Goal: Task Accomplishment & Management: Complete application form

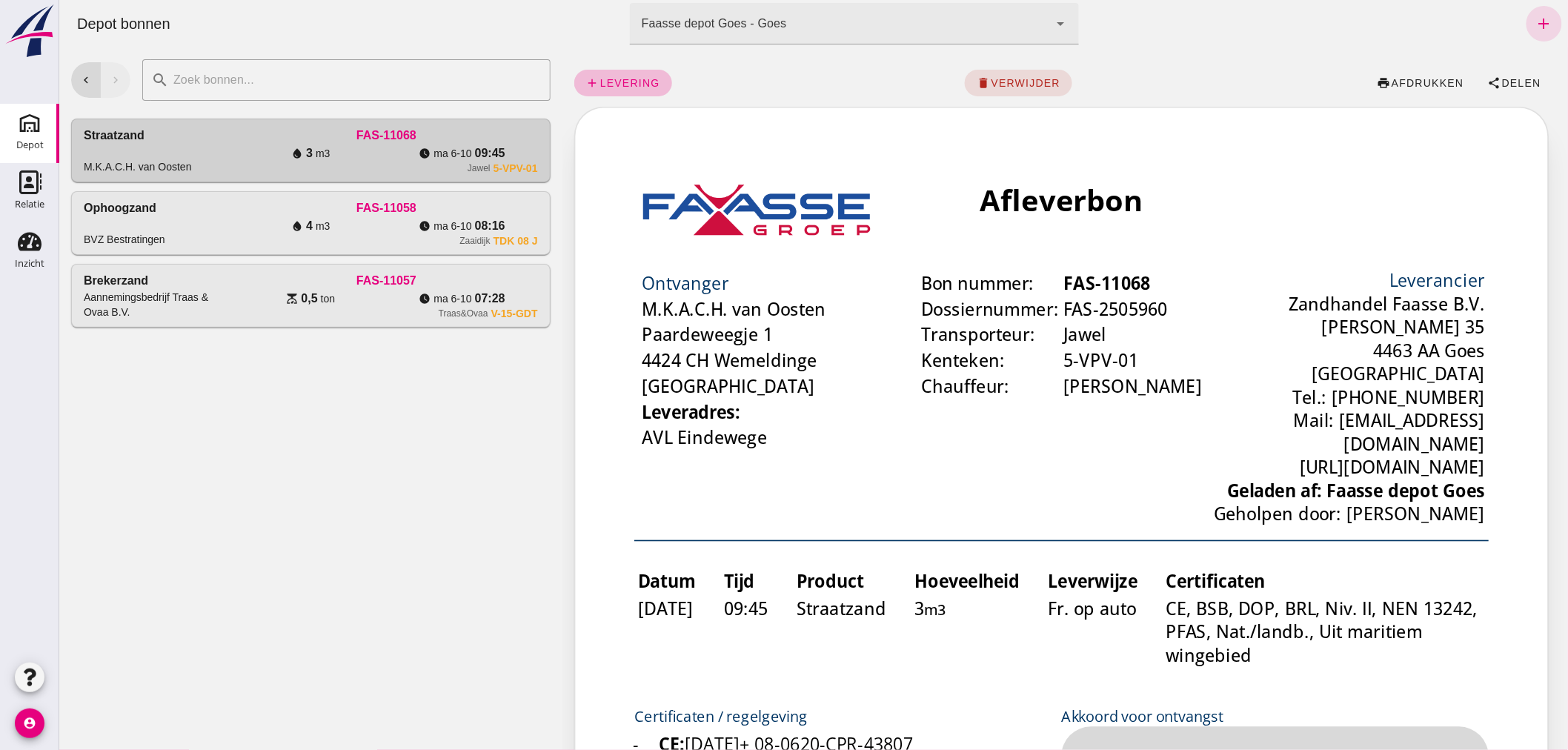
drag, startPoint x: 1536, startPoint y: 19, endPoint x: 1415, endPoint y: 2, distance: 122.2
click at [1536, 19] on icon "add" at bounding box center [1544, 24] width 18 height 18
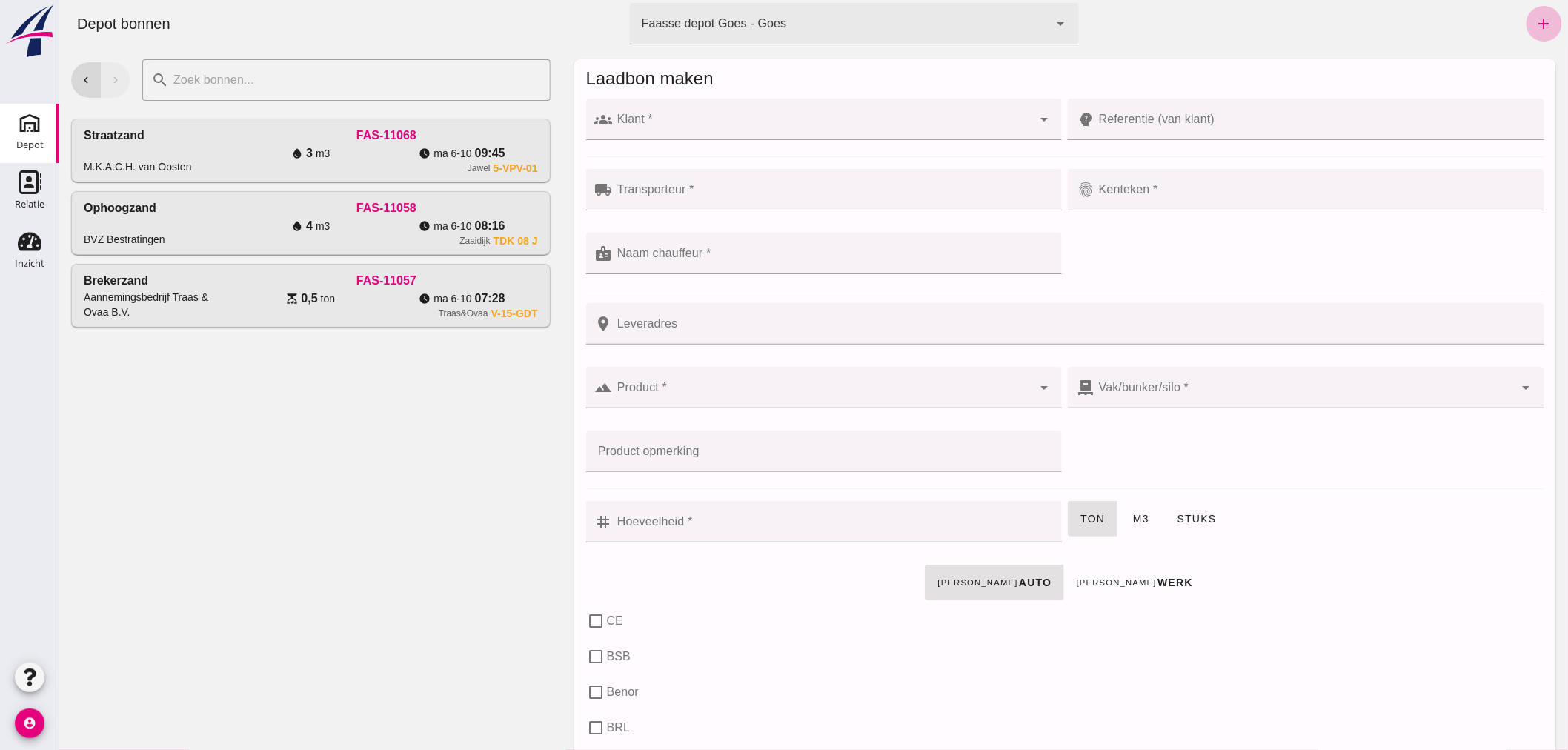
click at [716, 108] on div at bounding box center [822, 119] width 420 height 41
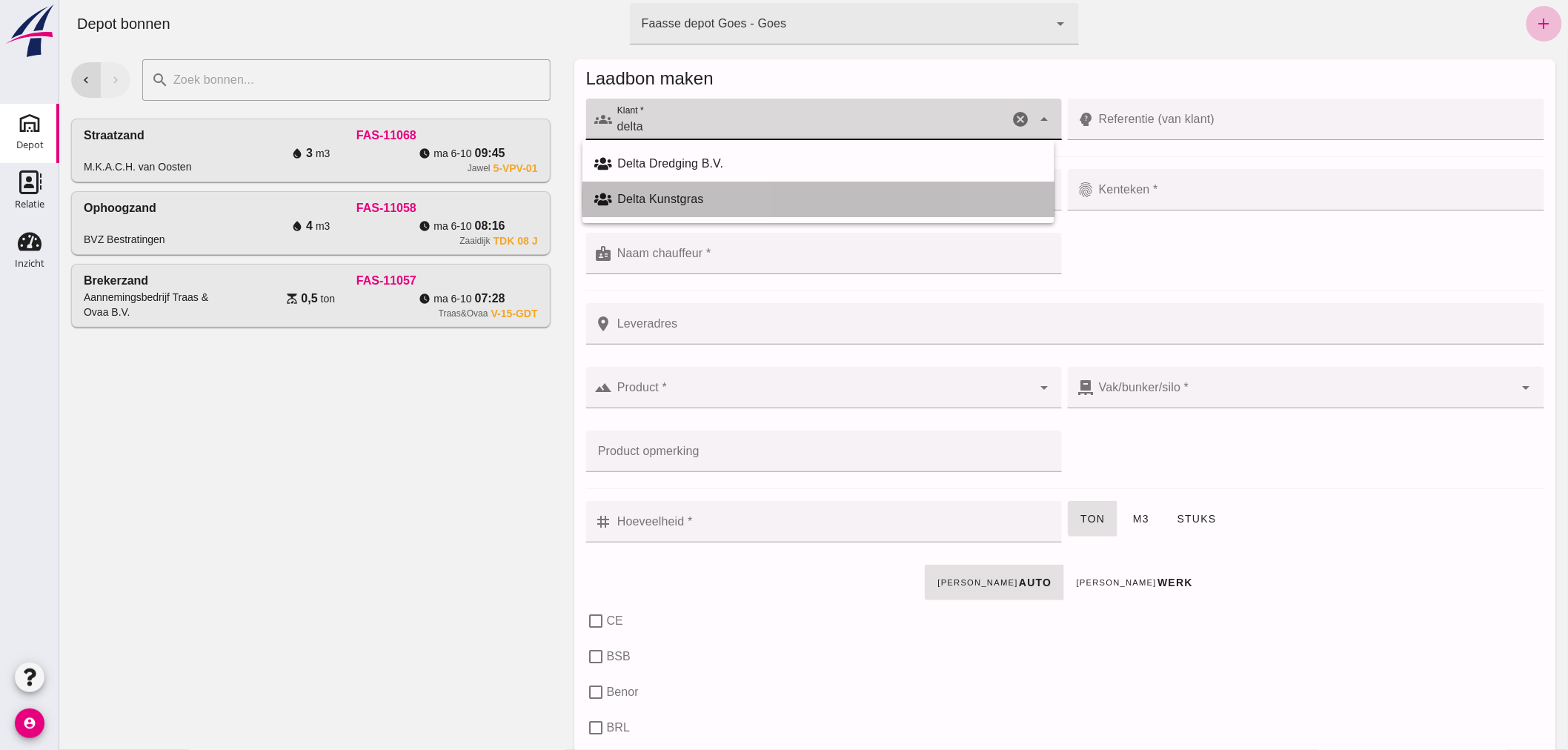
click at [680, 196] on div "Delta Kunstgras" at bounding box center [829, 200] width 425 height 18
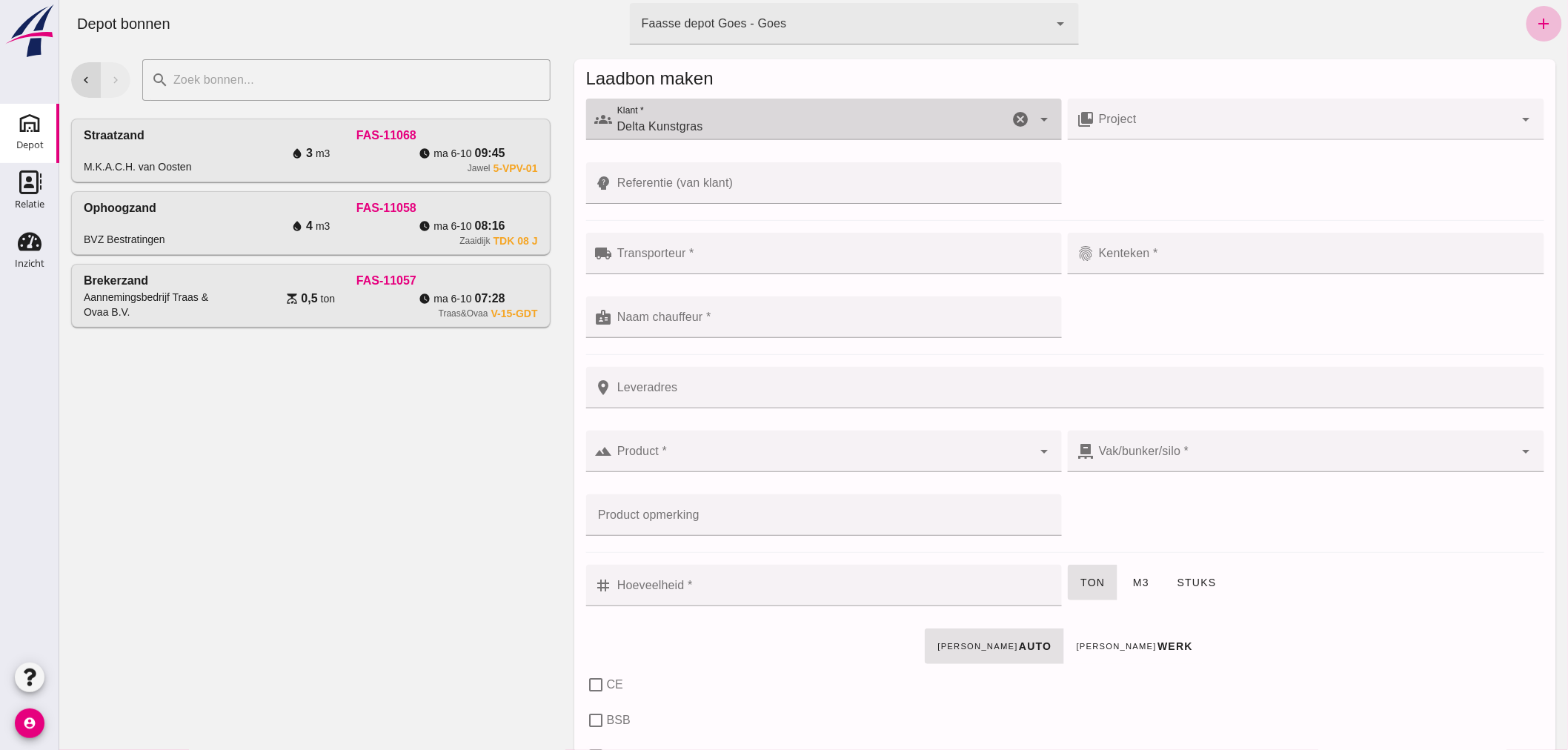
type input "Delta Kunstgras"
click at [701, 255] on input "Transporteur *" at bounding box center [833, 261] width 441 height 18
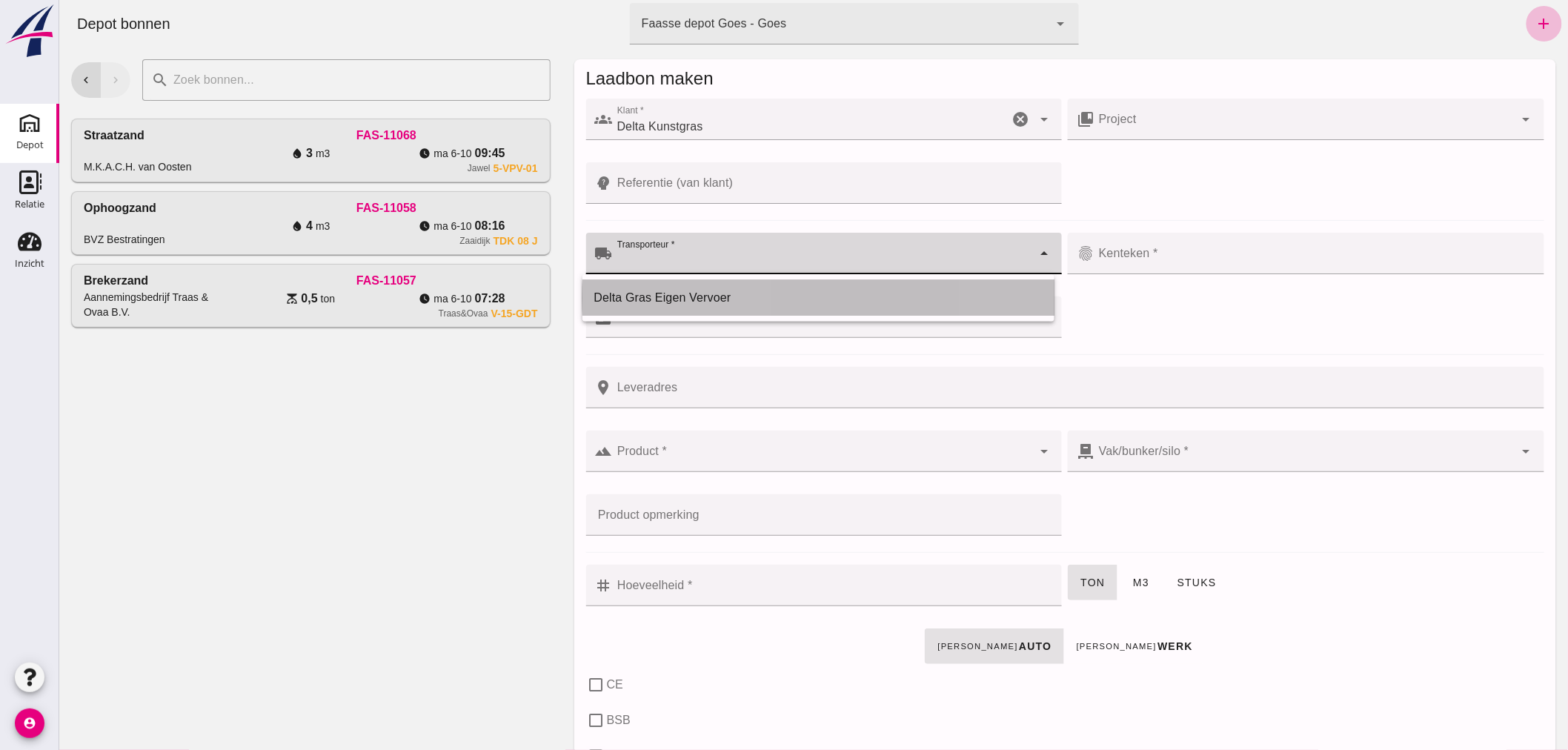
click at [698, 289] on div "Delta Gras Eigen Vervoer" at bounding box center [817, 298] width 448 height 18
type input "Delta Gras Eigen Vervoer"
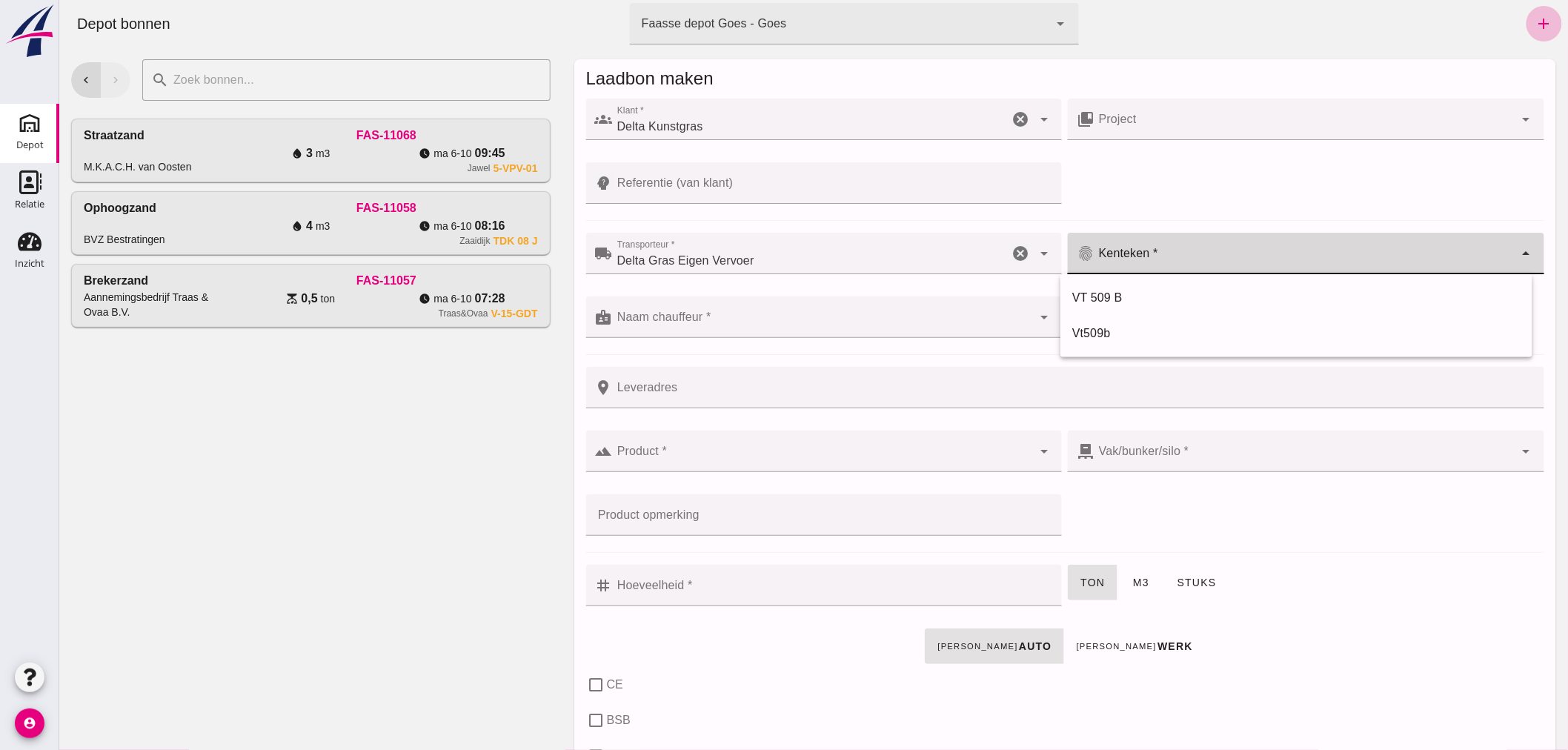
click at [1183, 243] on div at bounding box center [1304, 253] width 420 height 41
click at [1134, 295] on div "VT 509 B" at bounding box center [1296, 298] width 448 height 18
type input "VT 509 B"
click at [819, 309] on div at bounding box center [822, 317] width 420 height 41
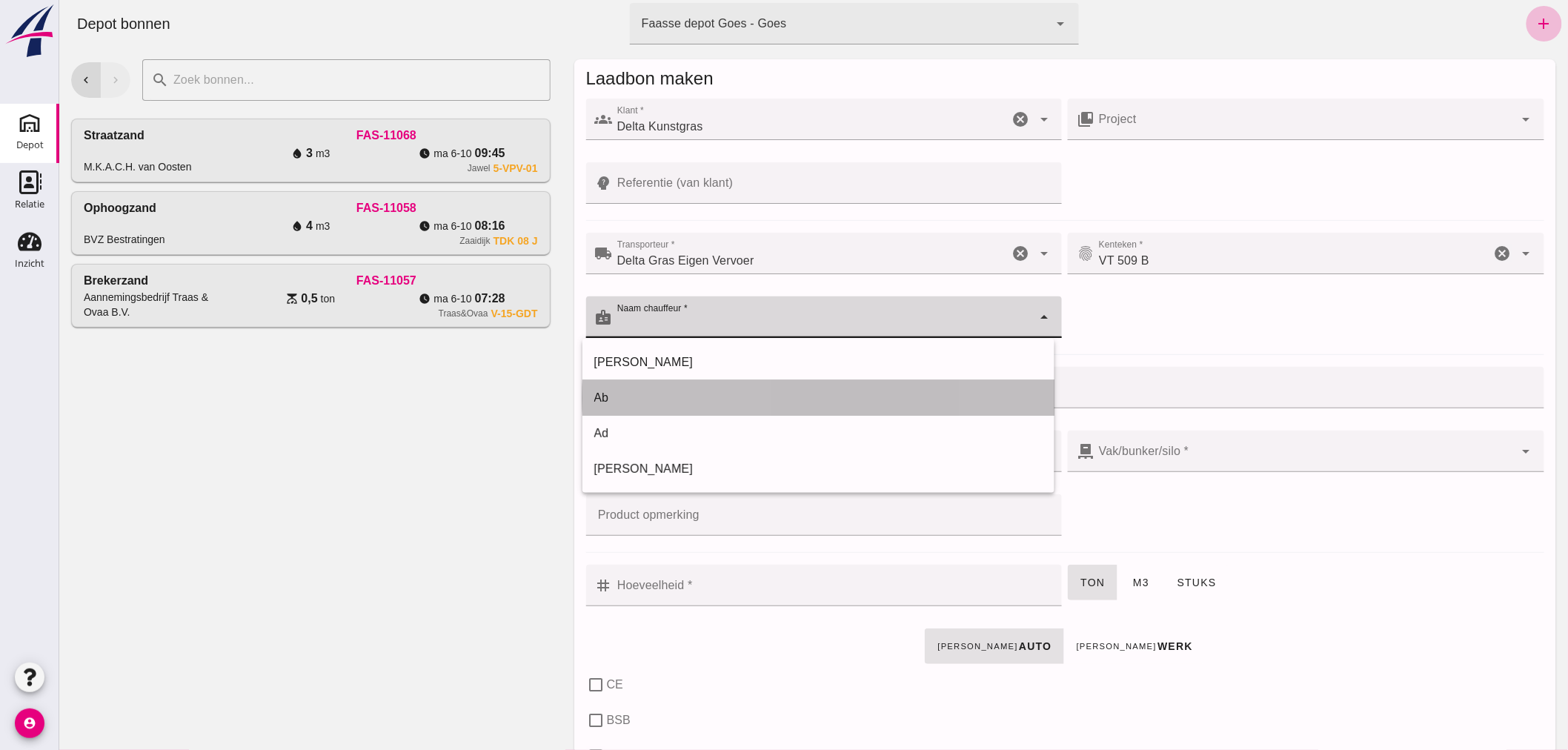
click at [648, 396] on div "Ab" at bounding box center [817, 399] width 448 height 18
type input "Ab"
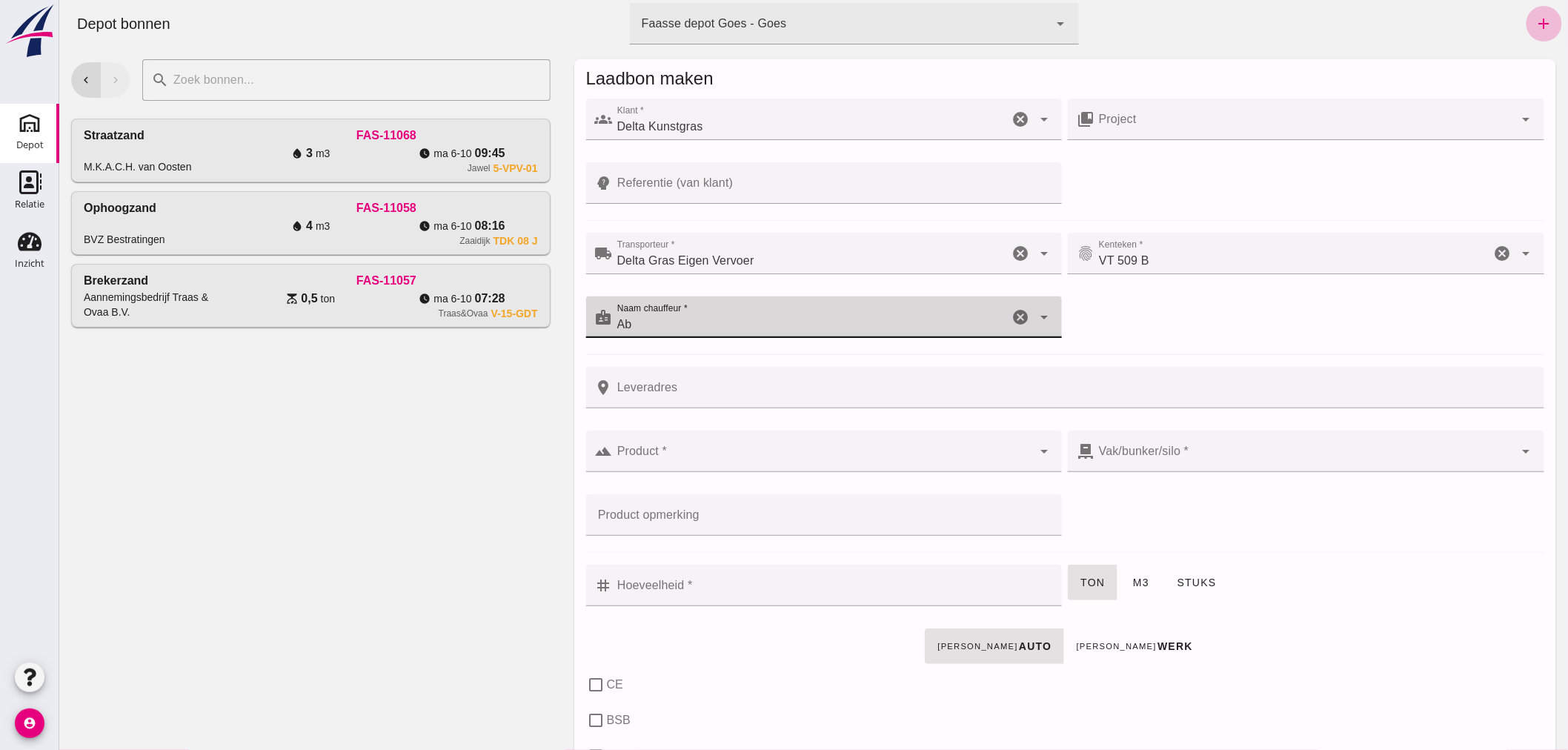
click at [684, 455] on input "Product *" at bounding box center [822, 459] width 420 height 18
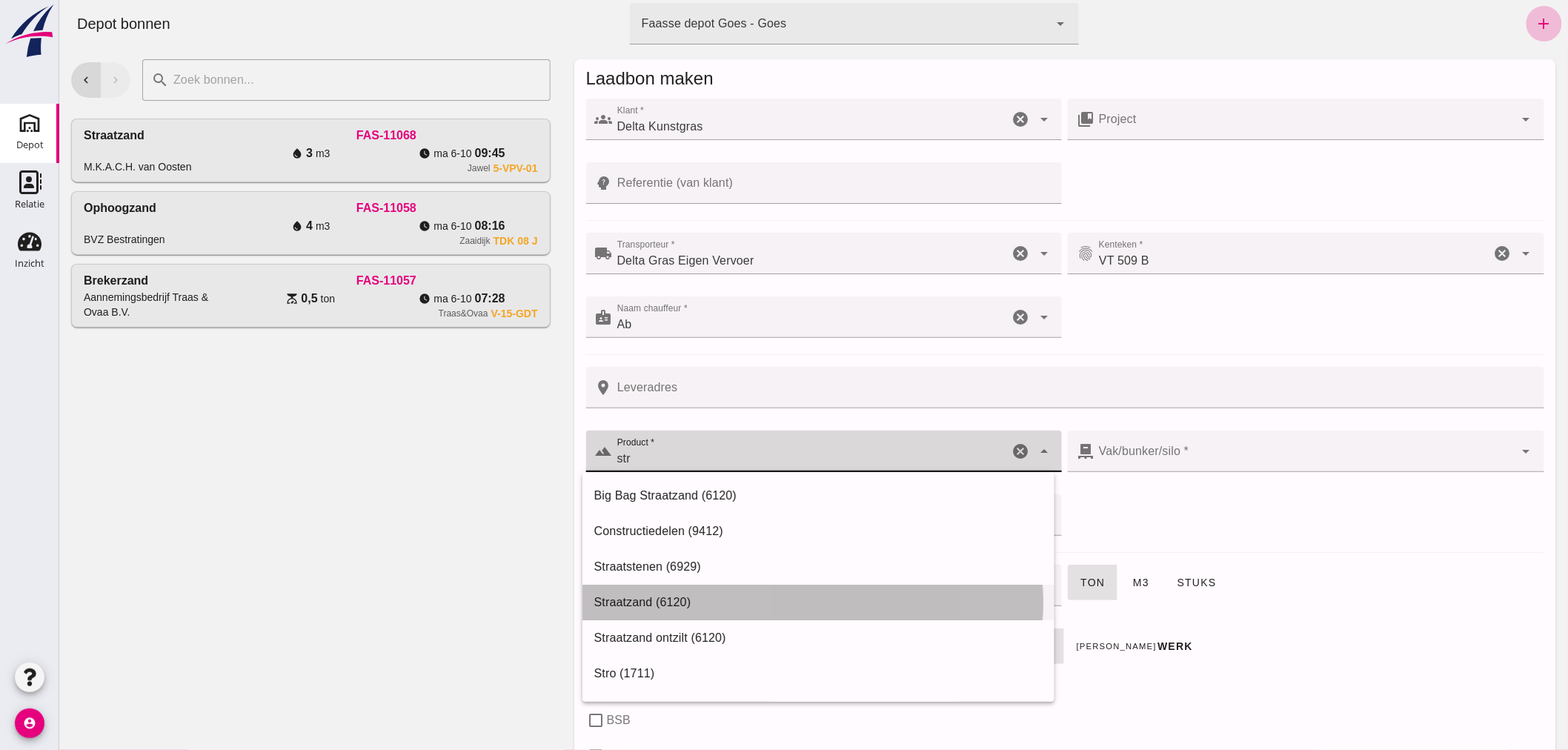
click at [651, 602] on div "Straatzand (6120)" at bounding box center [817, 602] width 448 height 18
type input "Straatzand (6120)"
type input "303"
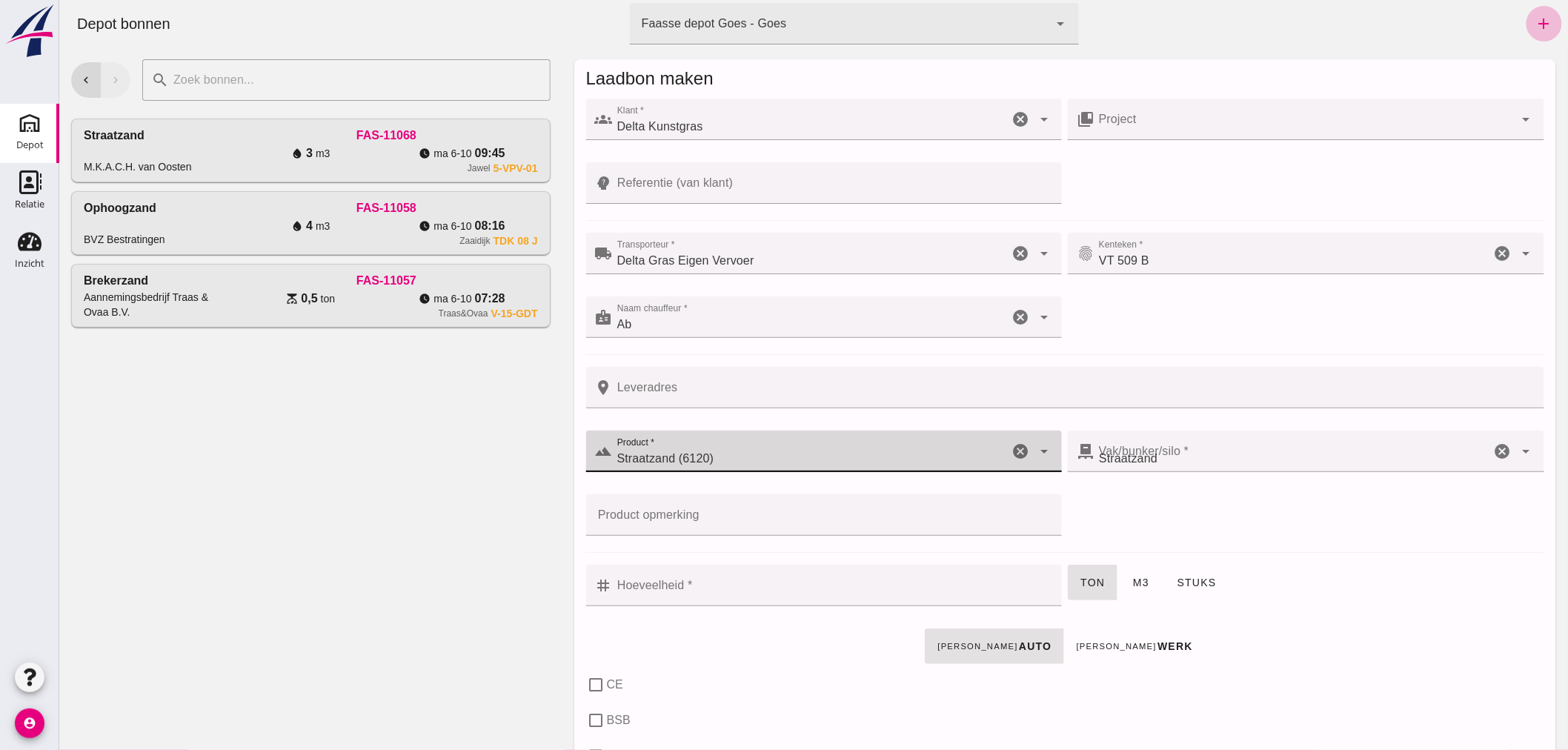
type input "Straatzand (6120)"
click at [684, 591] on input "Hoeveelheid *" at bounding box center [833, 585] width 441 height 41
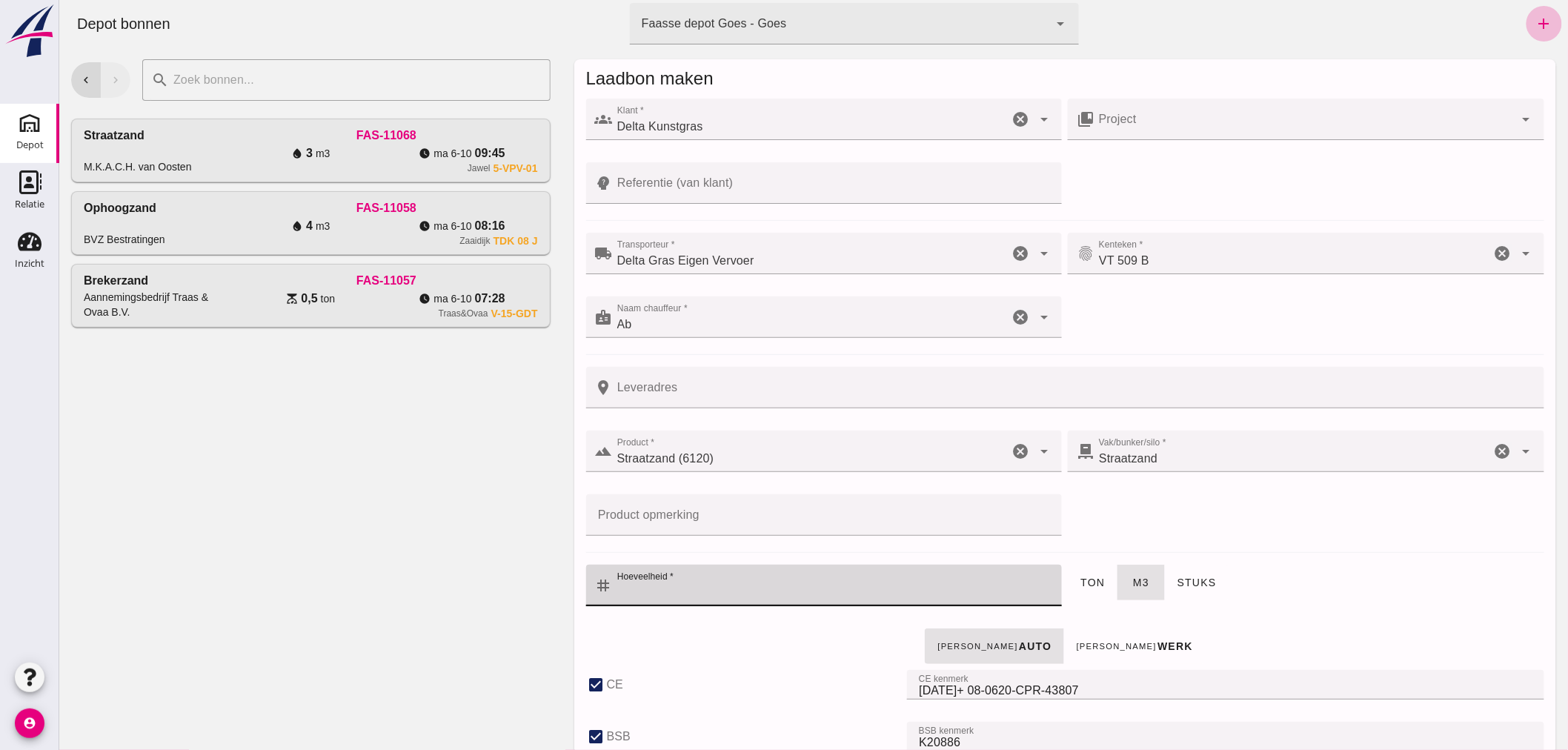
checkbox input "true"
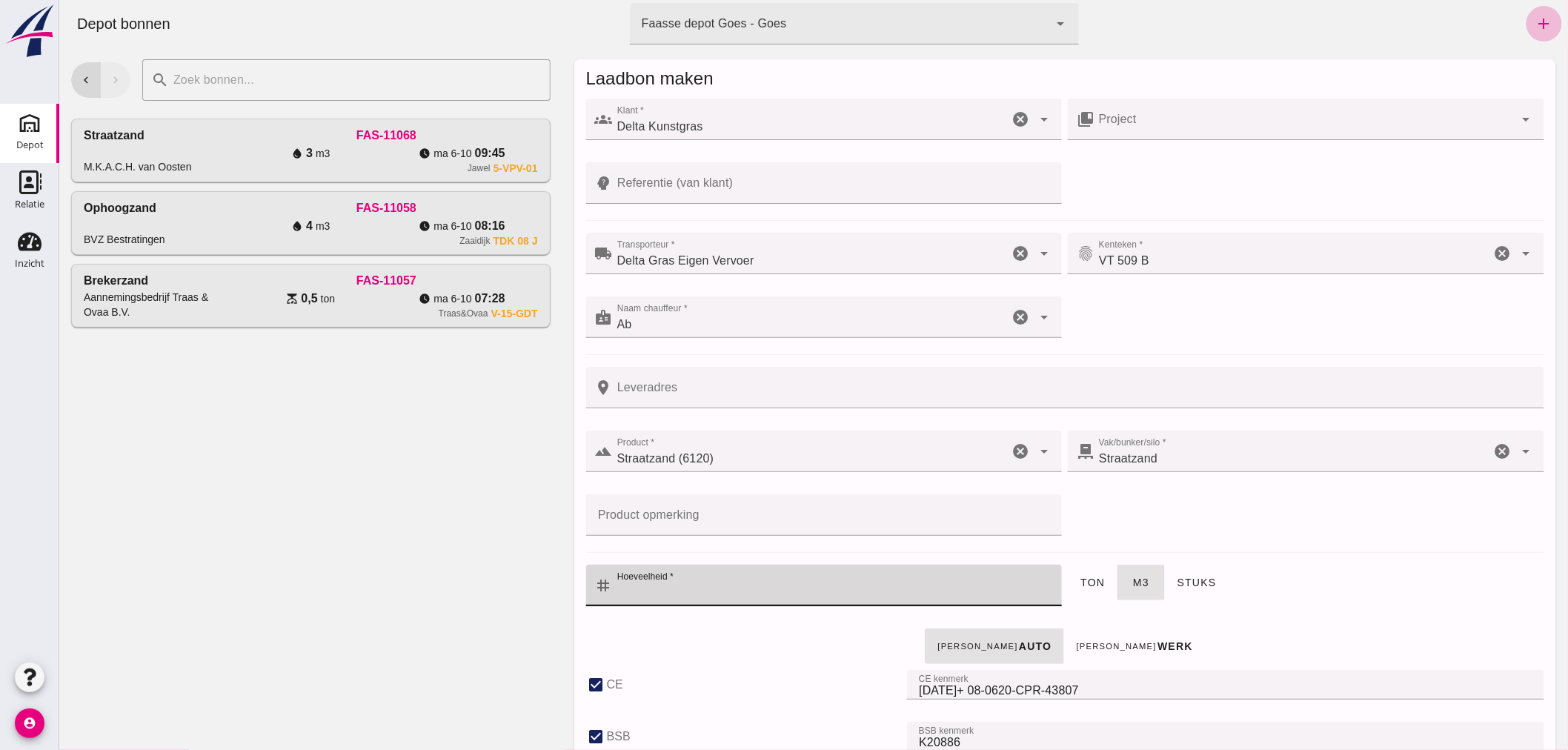
checkbox input "true"
type input "40"
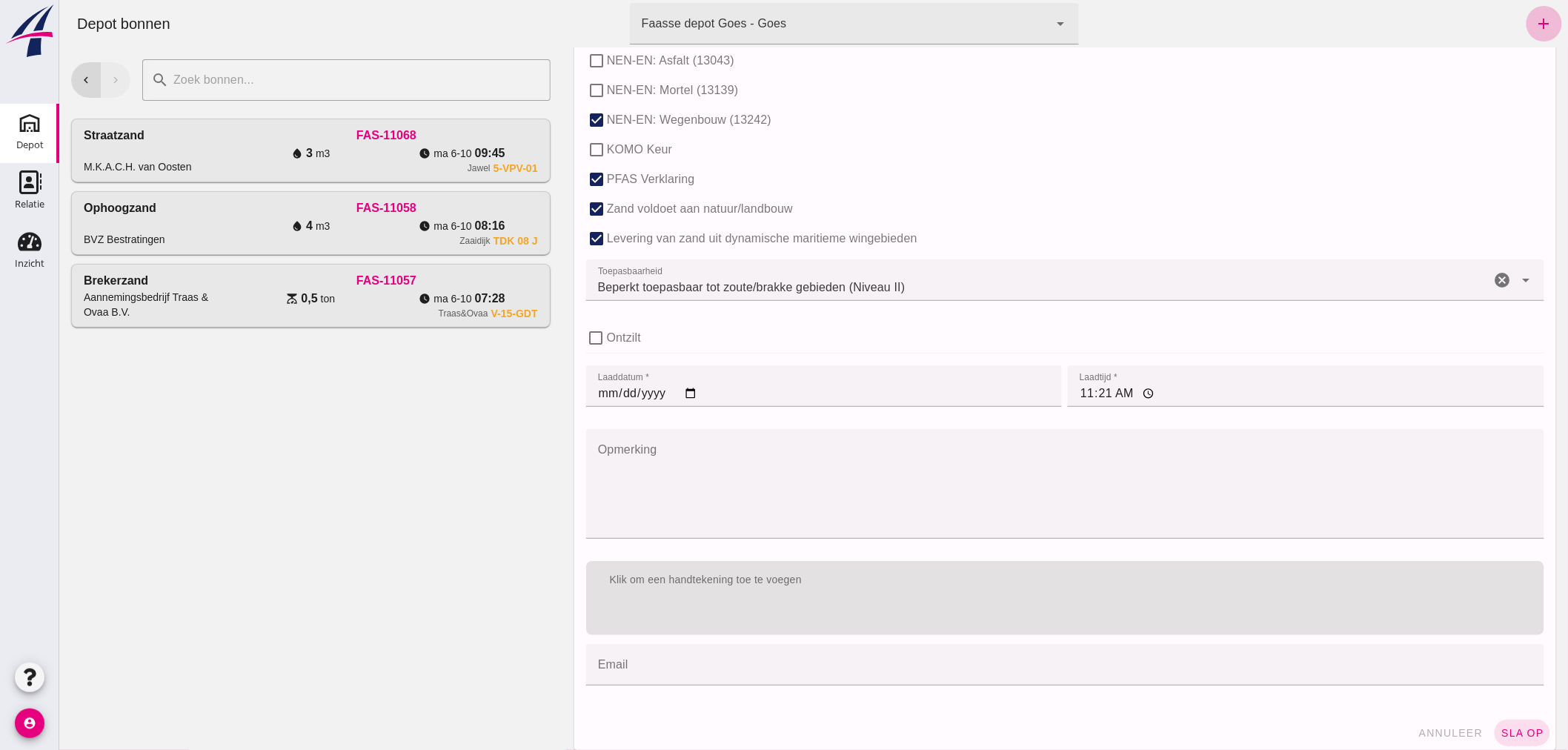
scroll to position [905, 0]
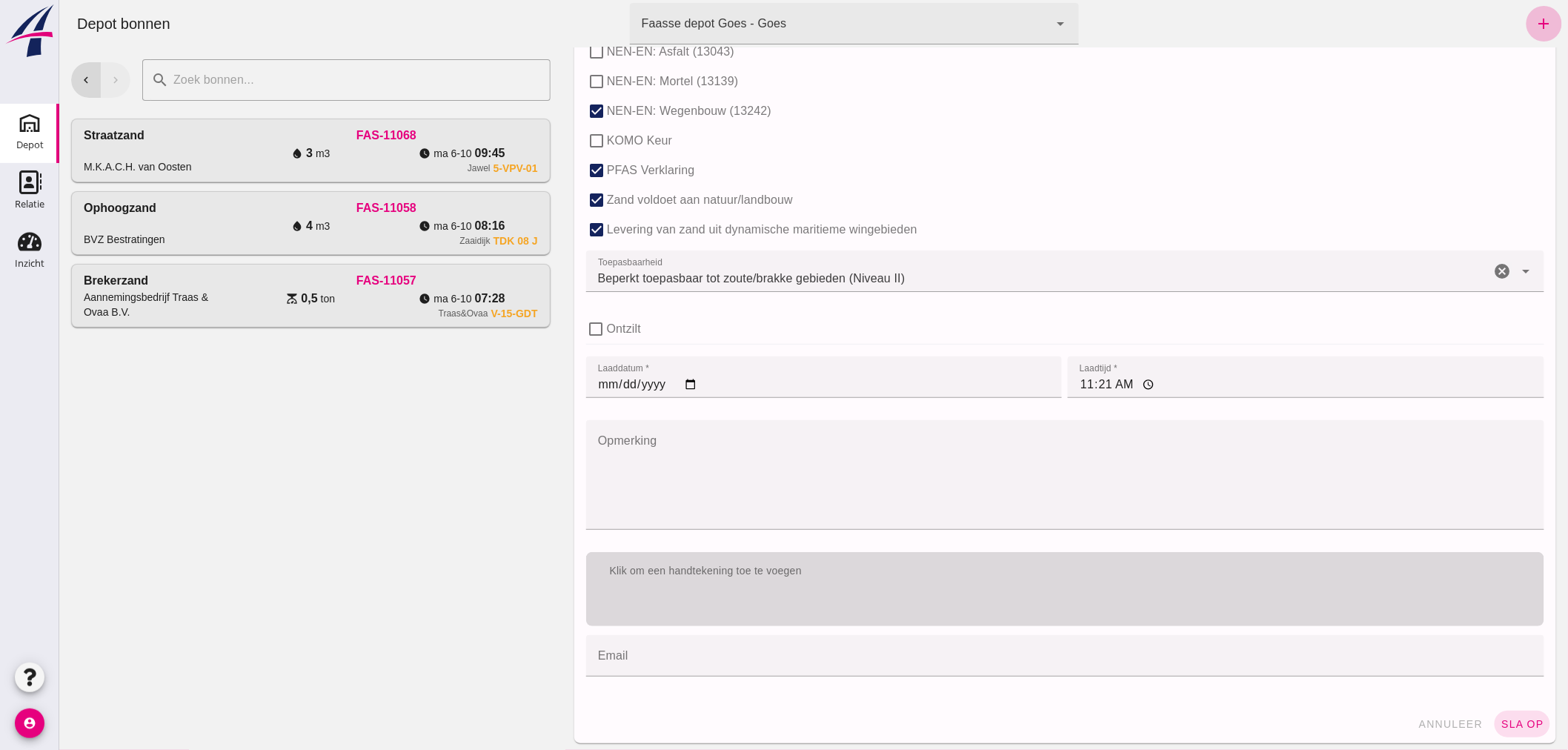
type input "1"
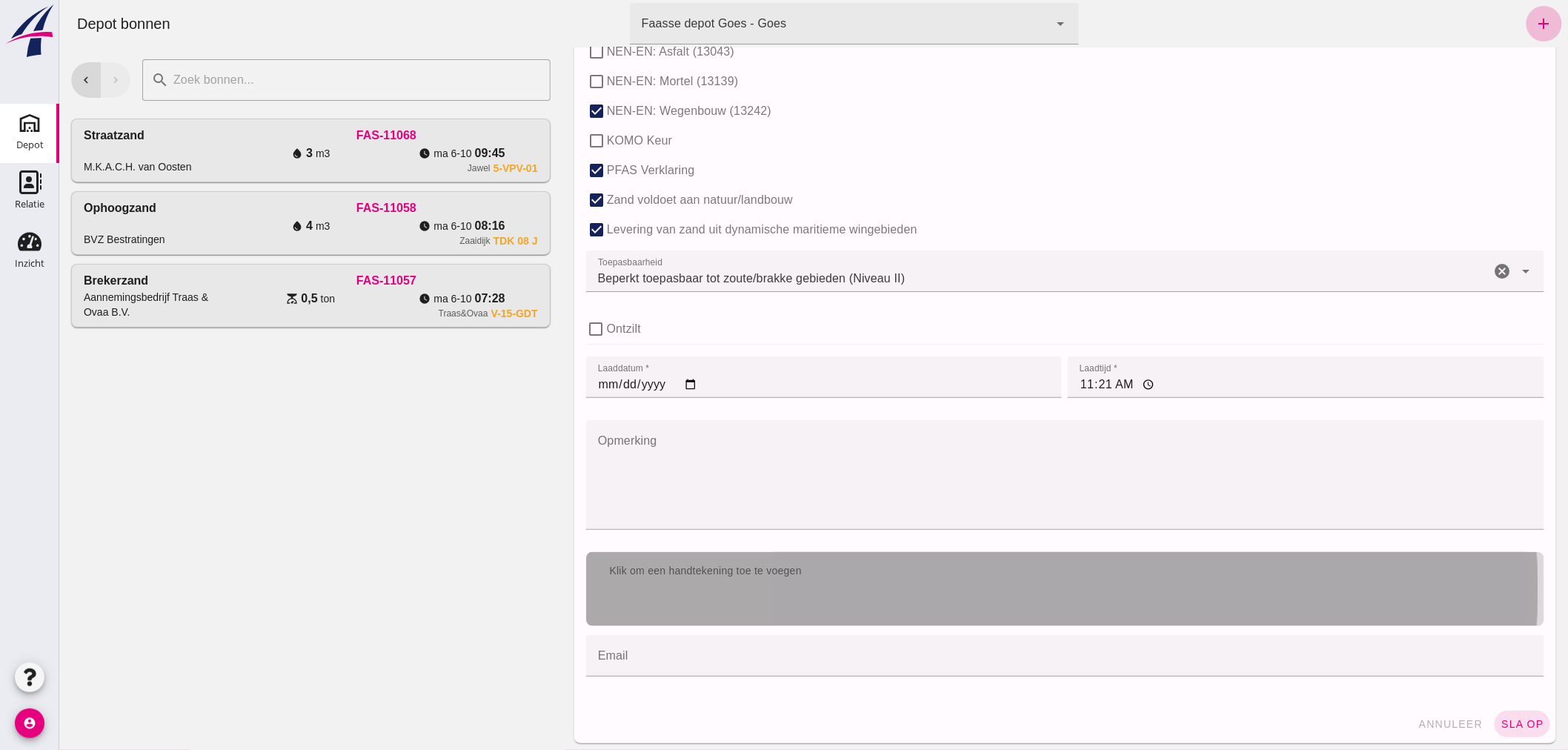
click at [1059, 587] on div "Klik om een handtekening toe te voegen" at bounding box center [1065, 571] width 958 height 39
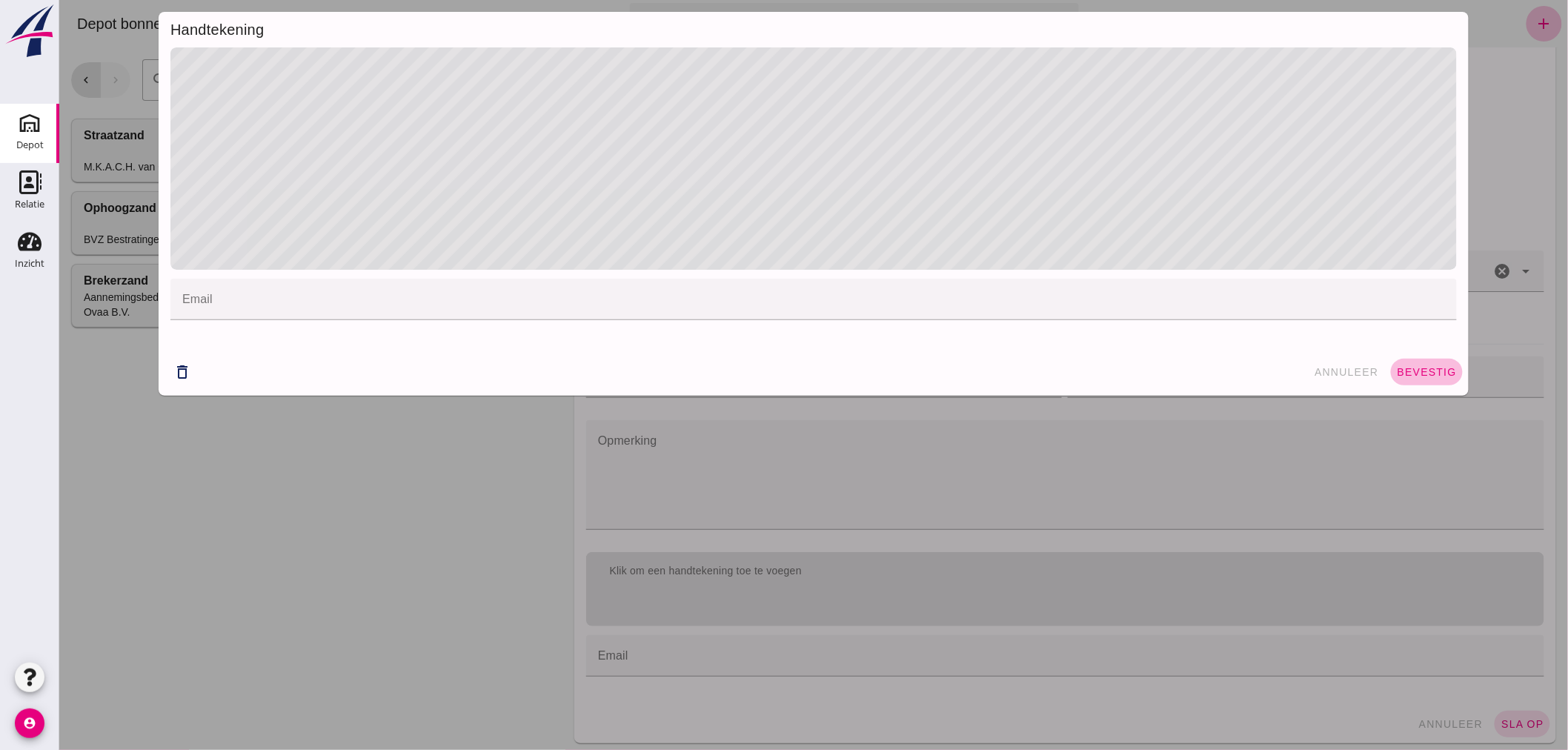
click at [1419, 373] on span "bevestig" at bounding box center [1426, 372] width 60 height 12
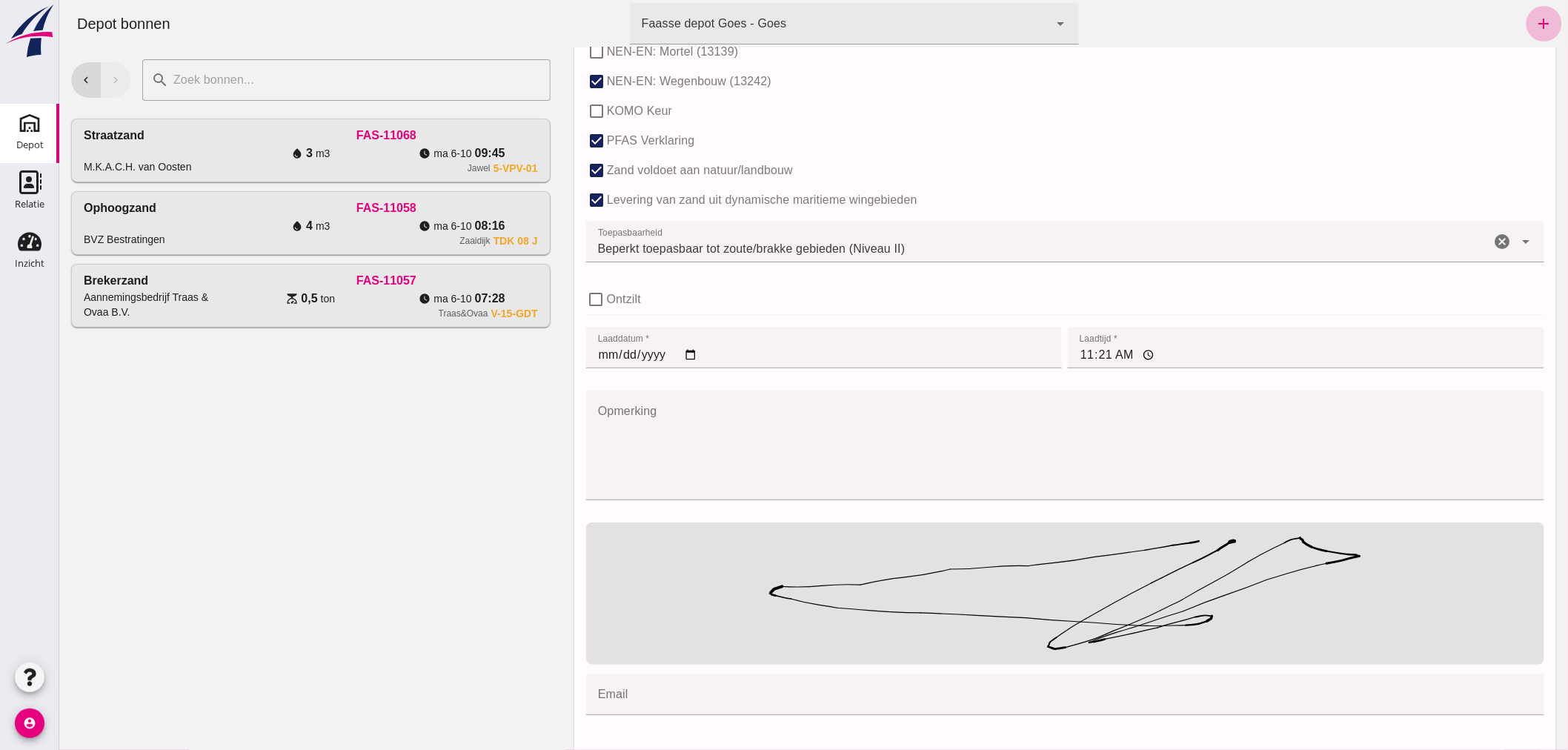
scroll to position [979, 0]
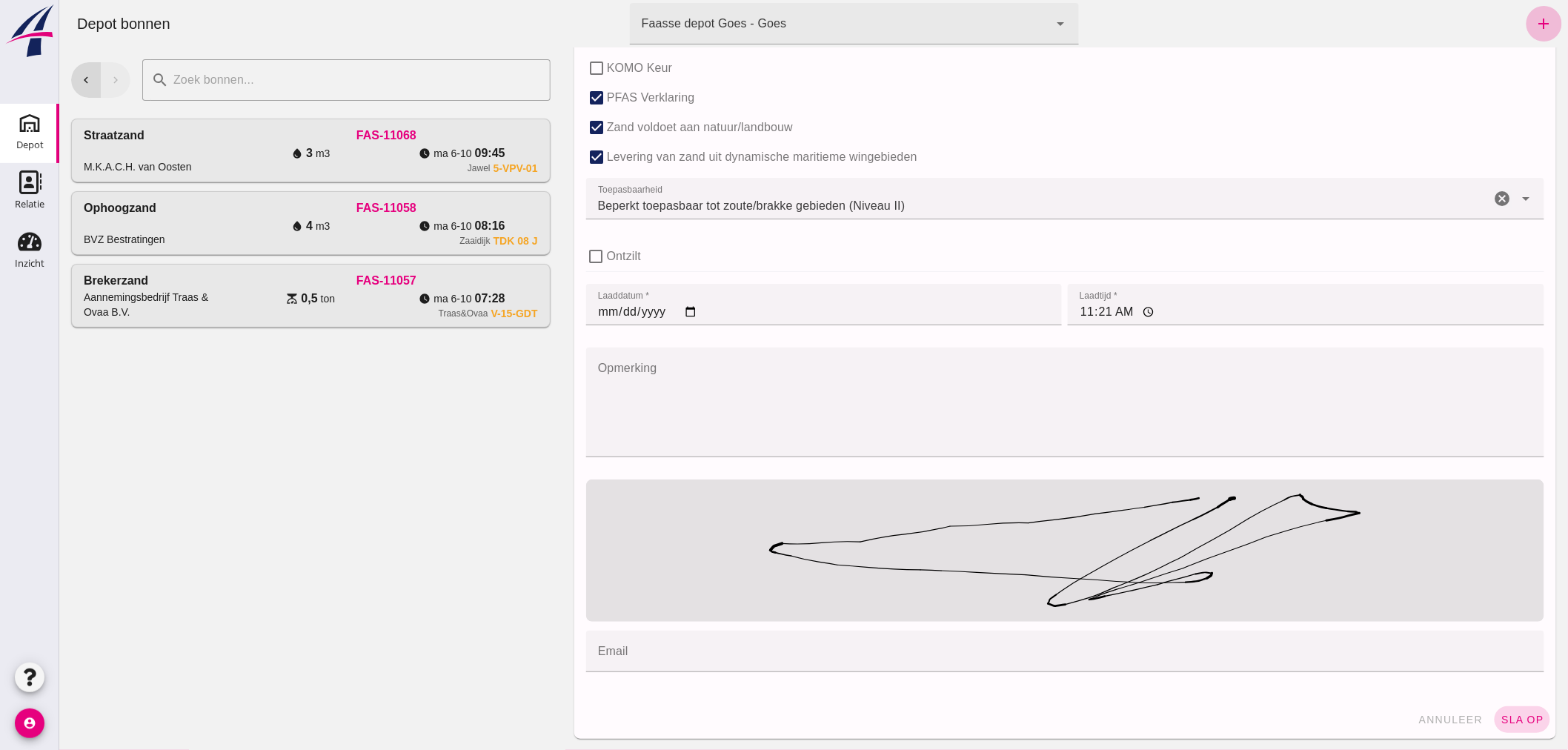
click at [1517, 715] on span "sla op" at bounding box center [1522, 719] width 44 height 12
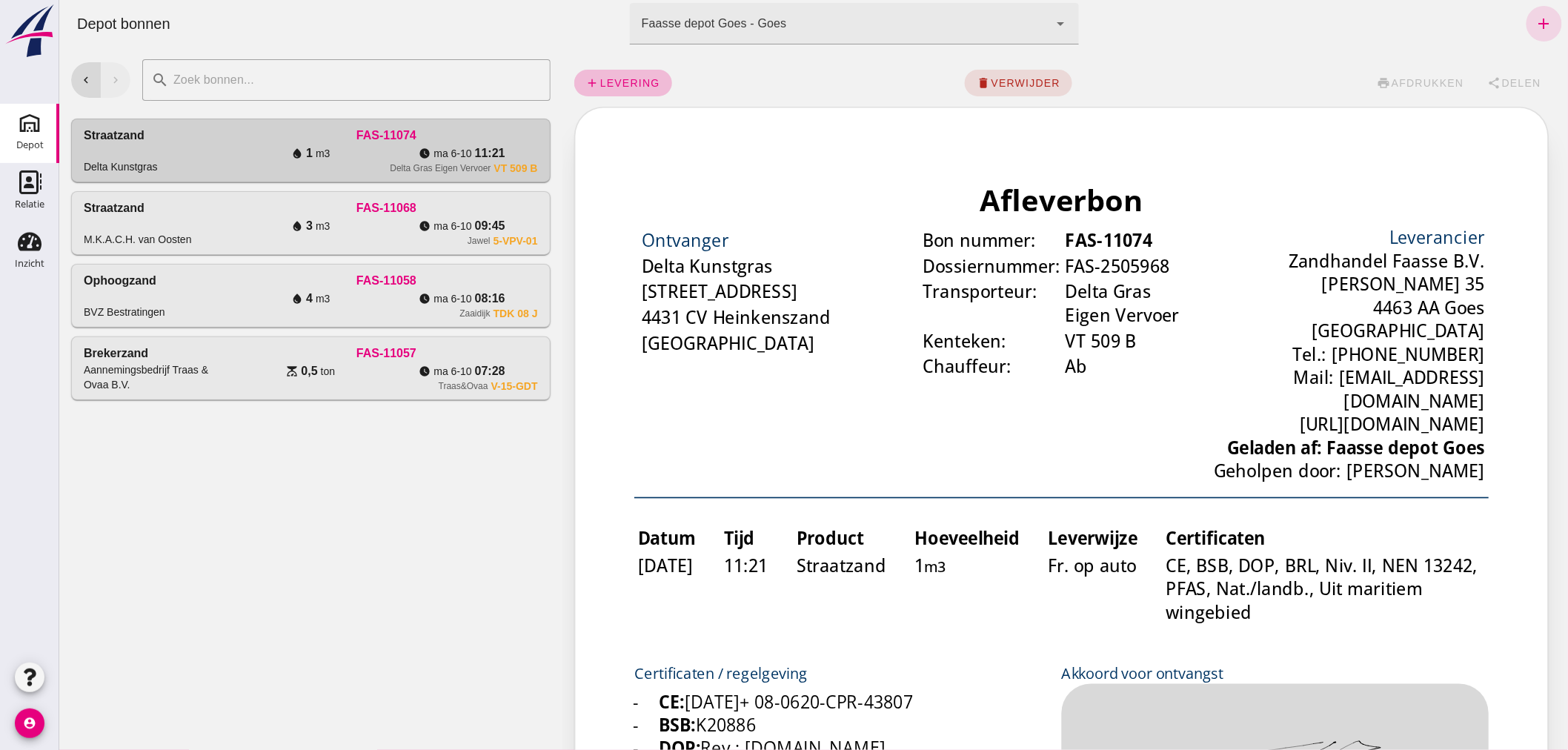
scroll to position [0, 0]
click at [1528, 12] on link "add" at bounding box center [1543, 23] width 35 height 35
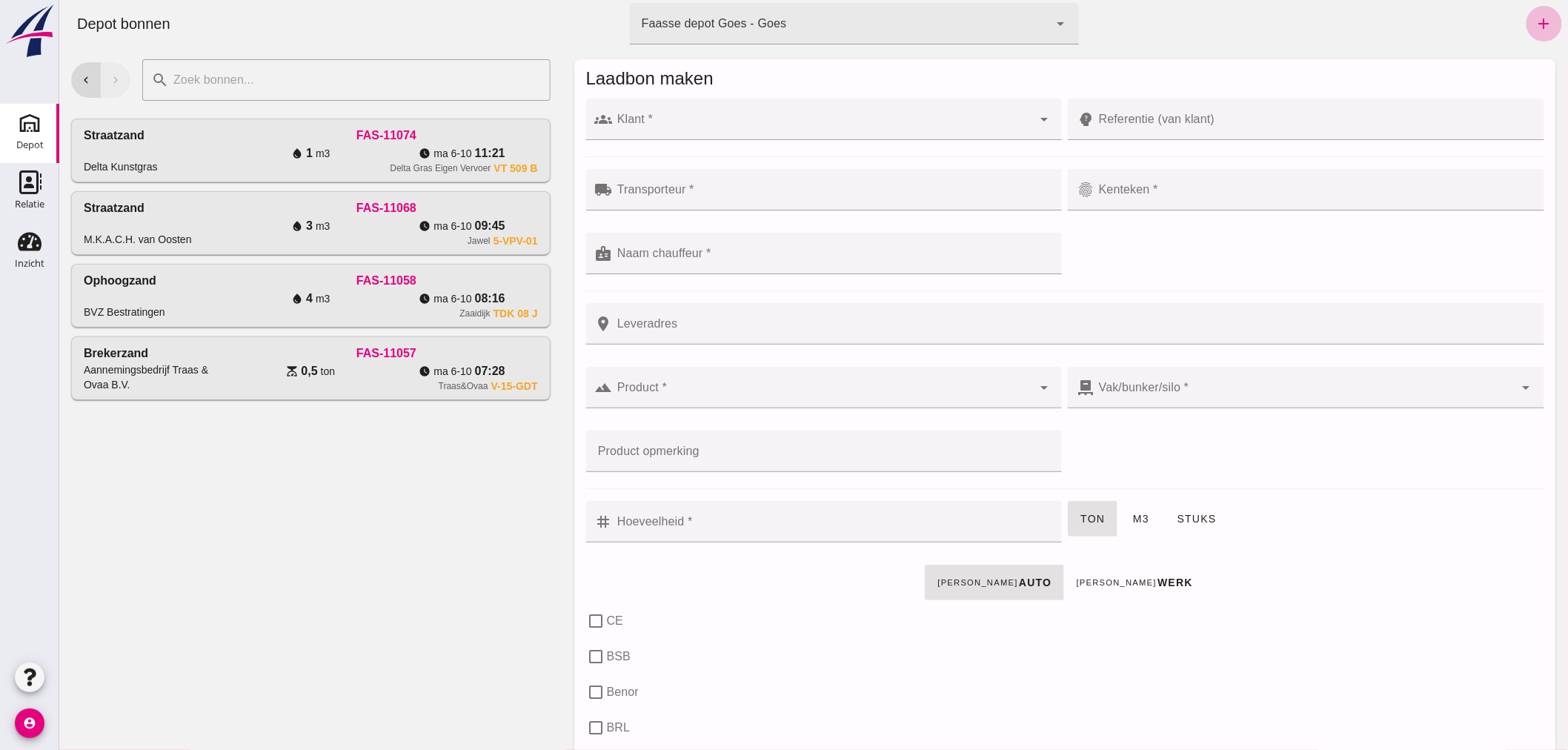
click at [780, 121] on input "Klant *" at bounding box center [822, 127] width 420 height 18
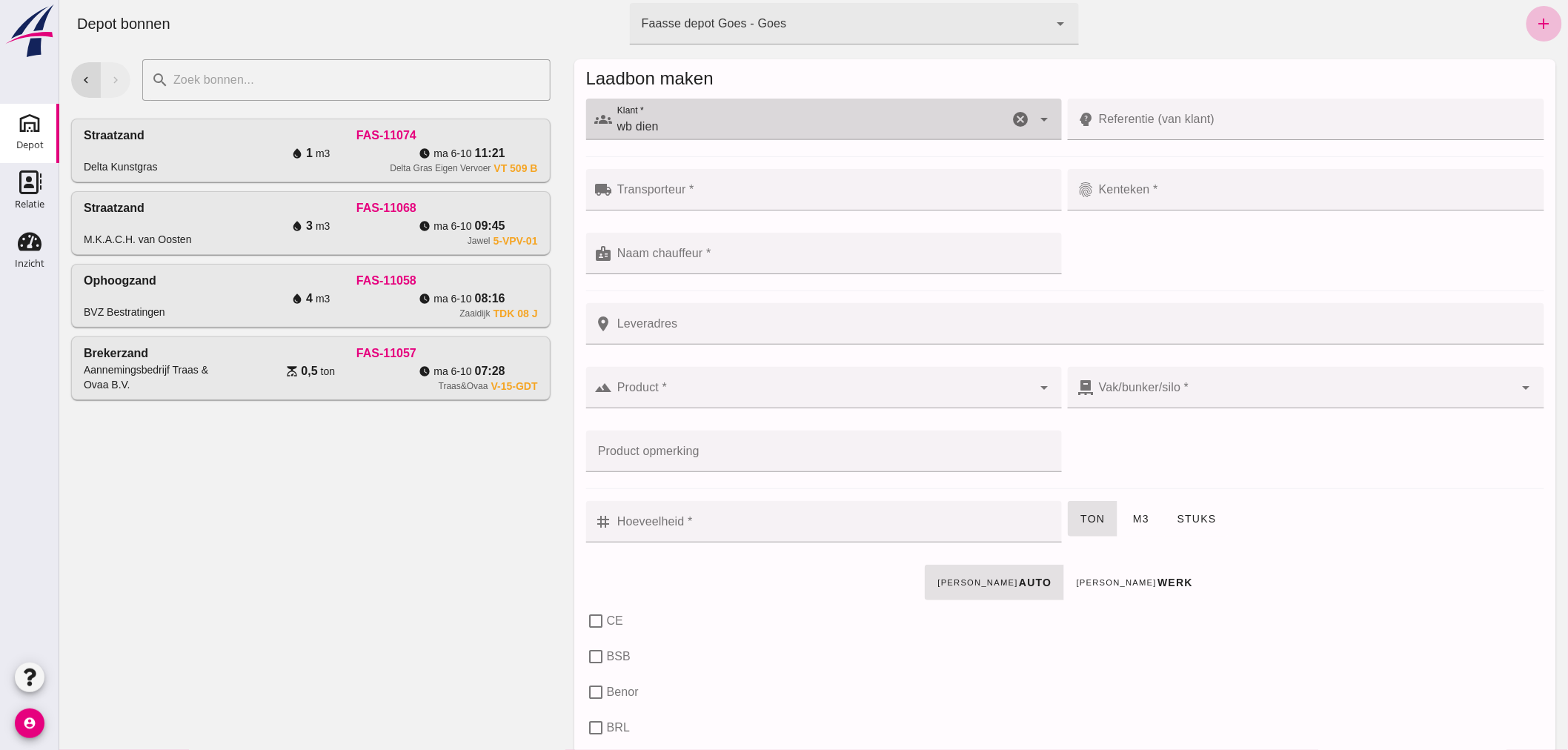
type input "wb diens"
click at [1013, 115] on icon "cancel" at bounding box center [1020, 120] width 18 height 18
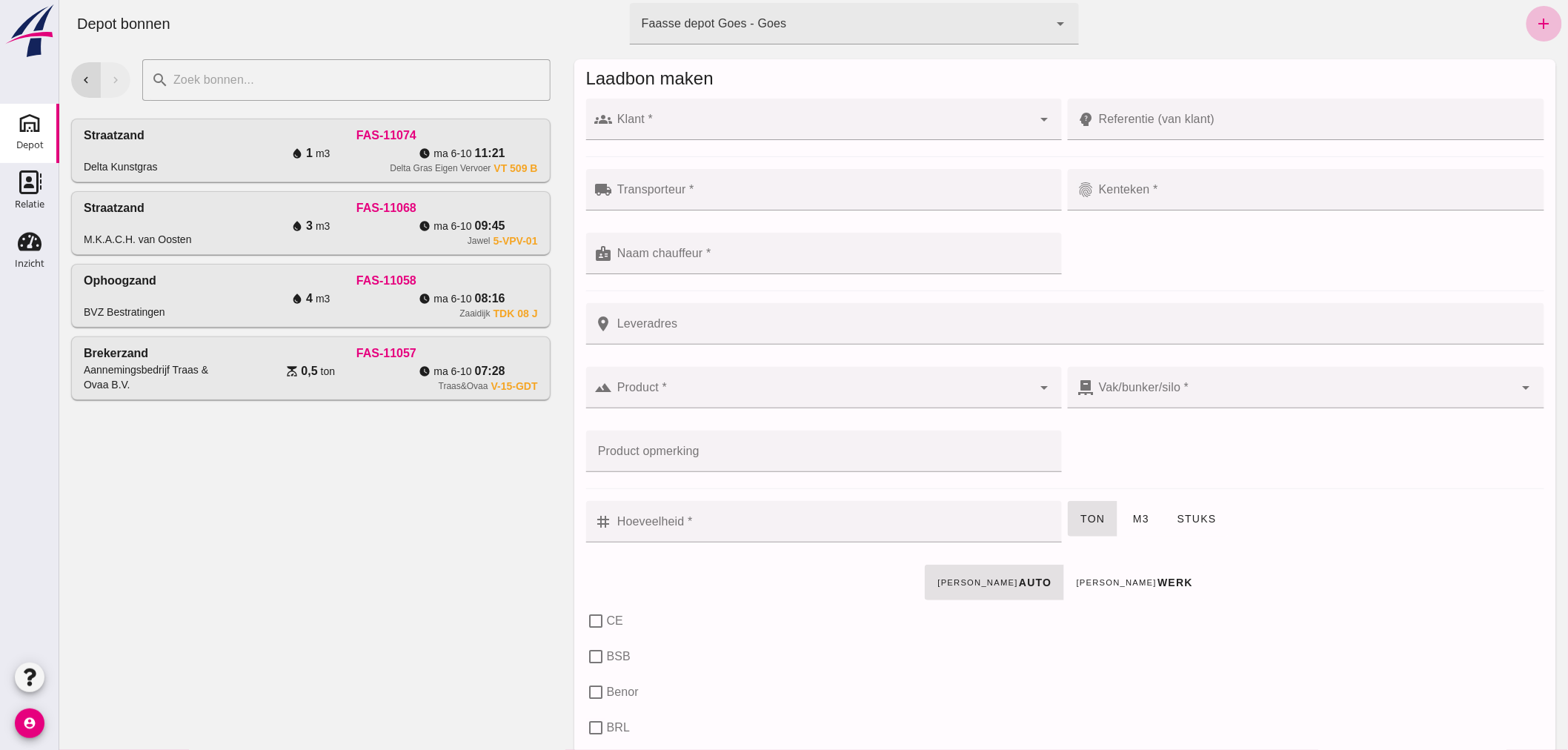
click at [389, 482] on div "chevron_left chevron_right search cancel Straatzand Delta Kunstgras FAS-11074 w…" at bounding box center [310, 398] width 503 height 702
click at [1535, 18] on icon "add" at bounding box center [1544, 24] width 18 height 18
click at [677, 129] on input "Klant *" at bounding box center [822, 127] width 420 height 18
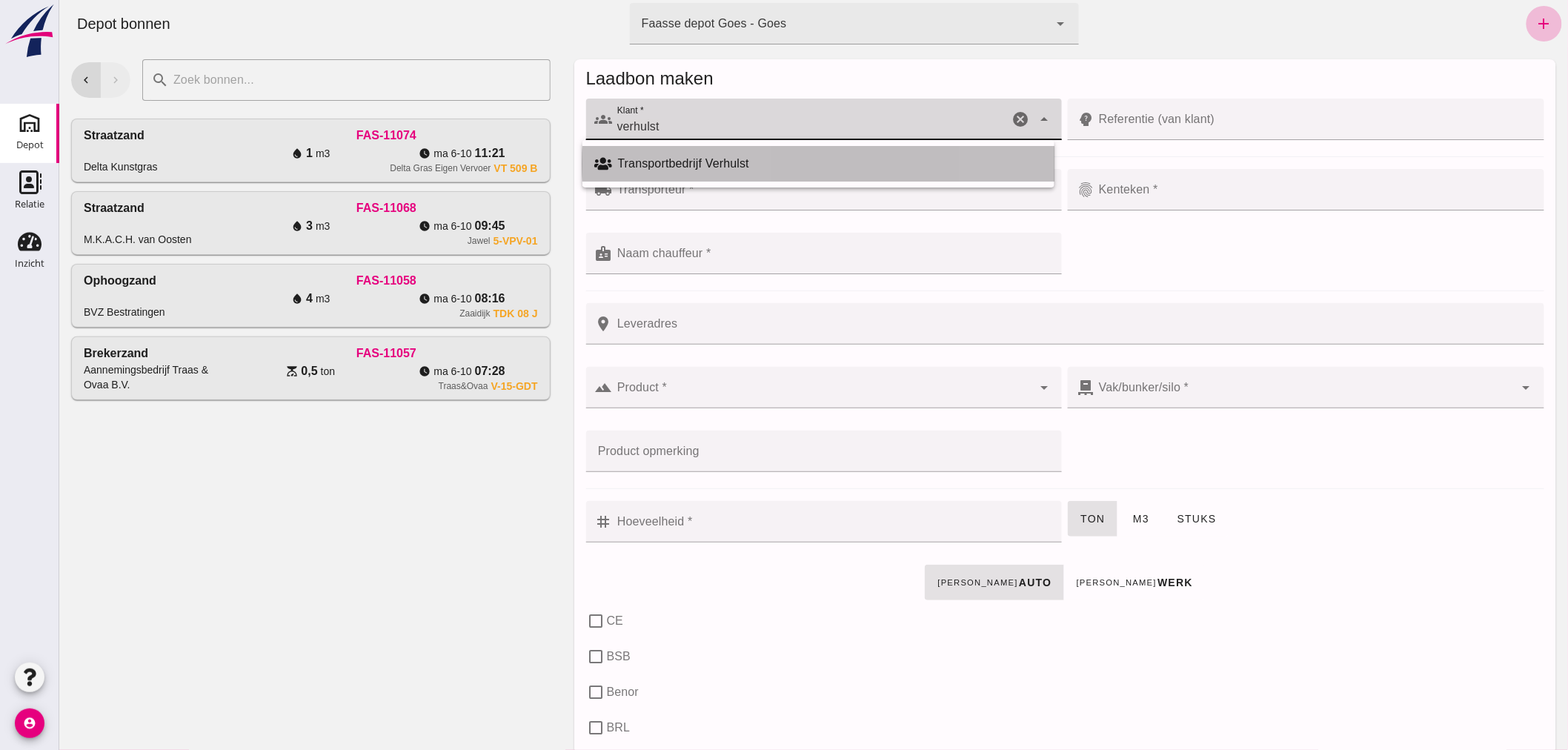
click at [682, 162] on div "Transportbedrijf Verhulst" at bounding box center [829, 164] width 425 height 18
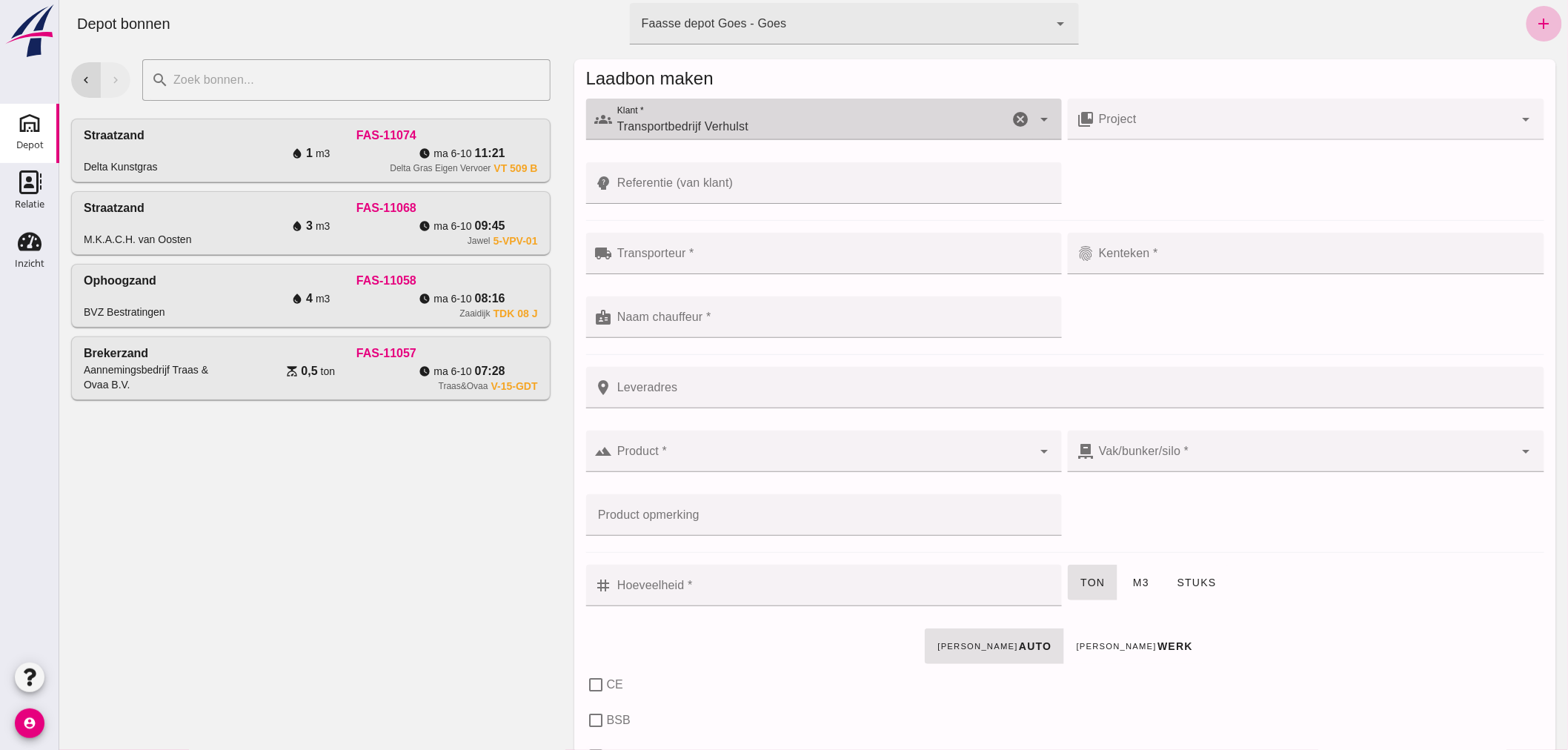
type input "Transportbedrijf Verhulst"
click at [733, 255] on input "Transporteur *" at bounding box center [833, 261] width 441 height 18
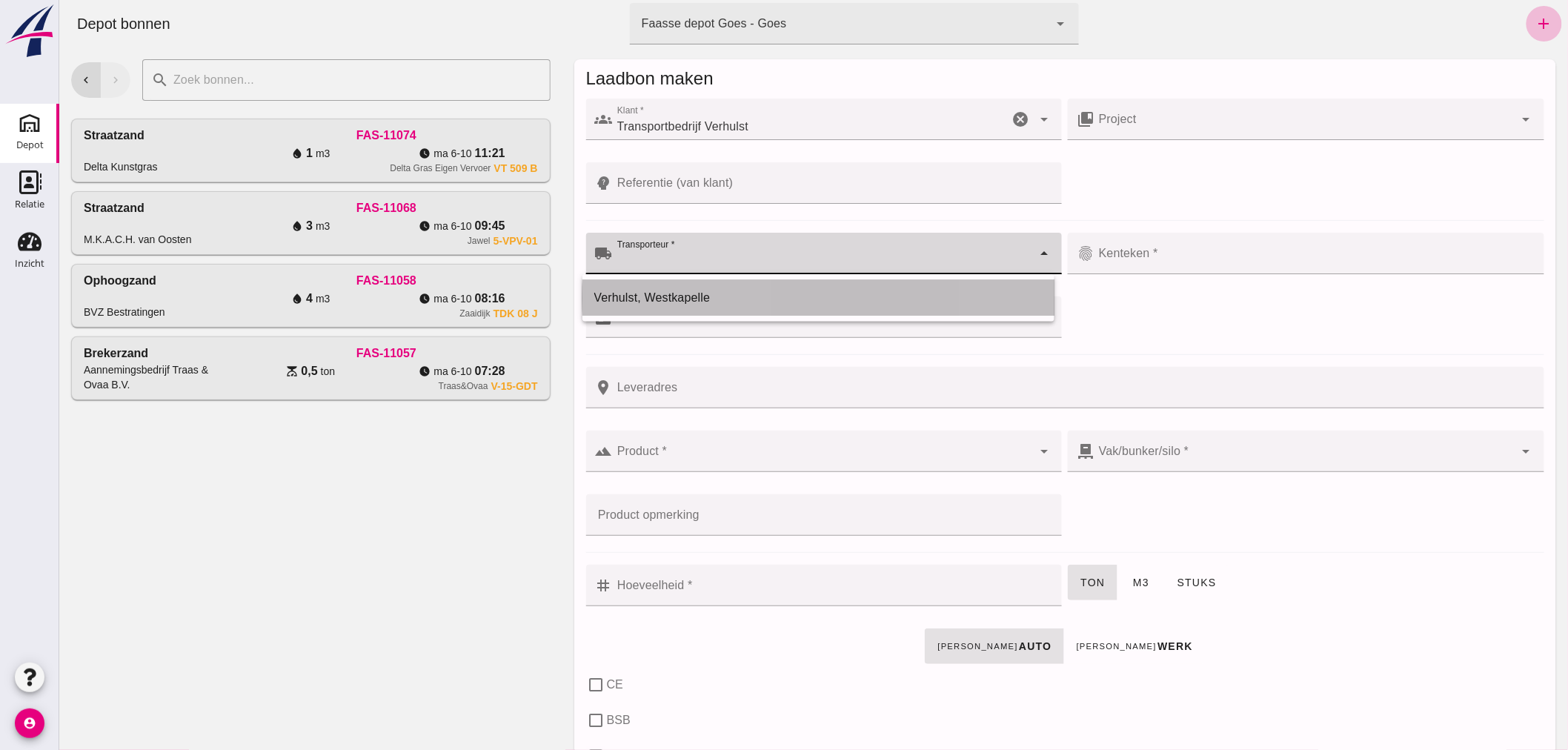
click at [709, 297] on div "Verhulst, Westkapelle" at bounding box center [817, 298] width 448 height 18
type input "Verhulst, Westkapelle"
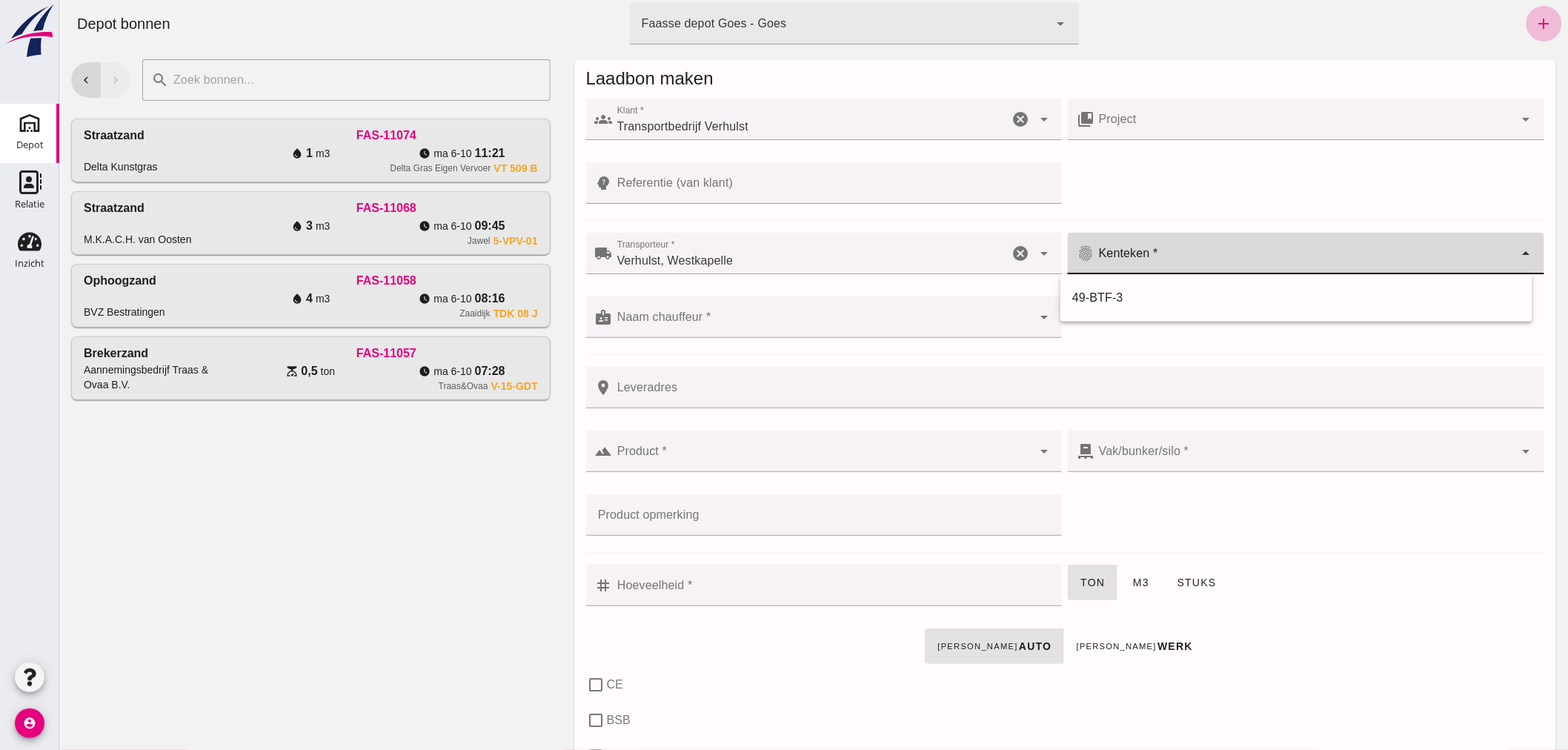
click at [1169, 253] on input "Kenteken *" at bounding box center [1304, 261] width 420 height 18
click at [1116, 289] on div "49-BTF-3" at bounding box center [1296, 298] width 448 height 18
type input "49-BTF-3"
click at [849, 323] on input "Naam chauffeur *" at bounding box center [822, 325] width 420 height 18
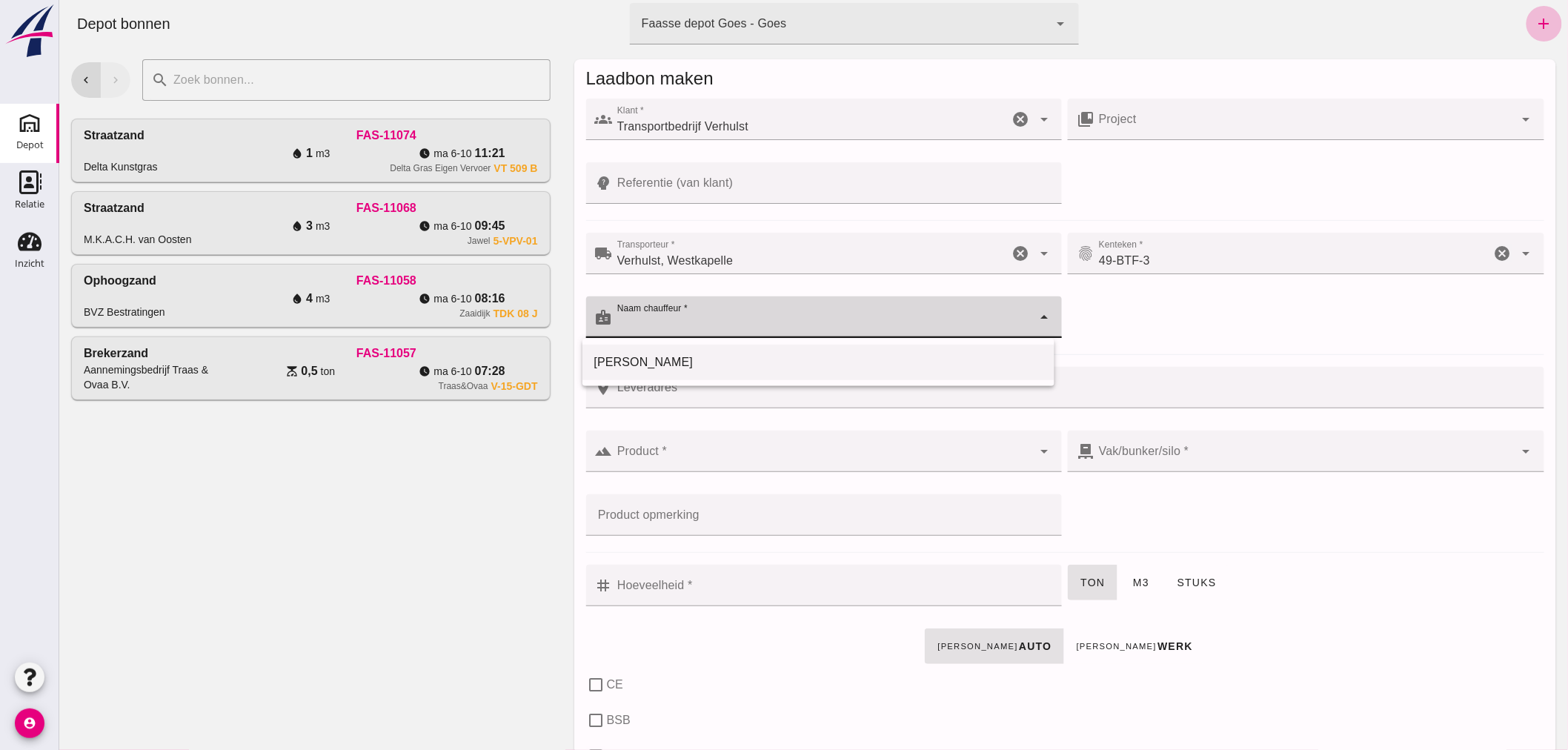
click at [738, 363] on div "[PERSON_NAME]" at bounding box center [817, 362] width 448 height 18
type input "[PERSON_NAME]"
click at [728, 394] on input "Leveradres" at bounding box center [1074, 388] width 923 height 41
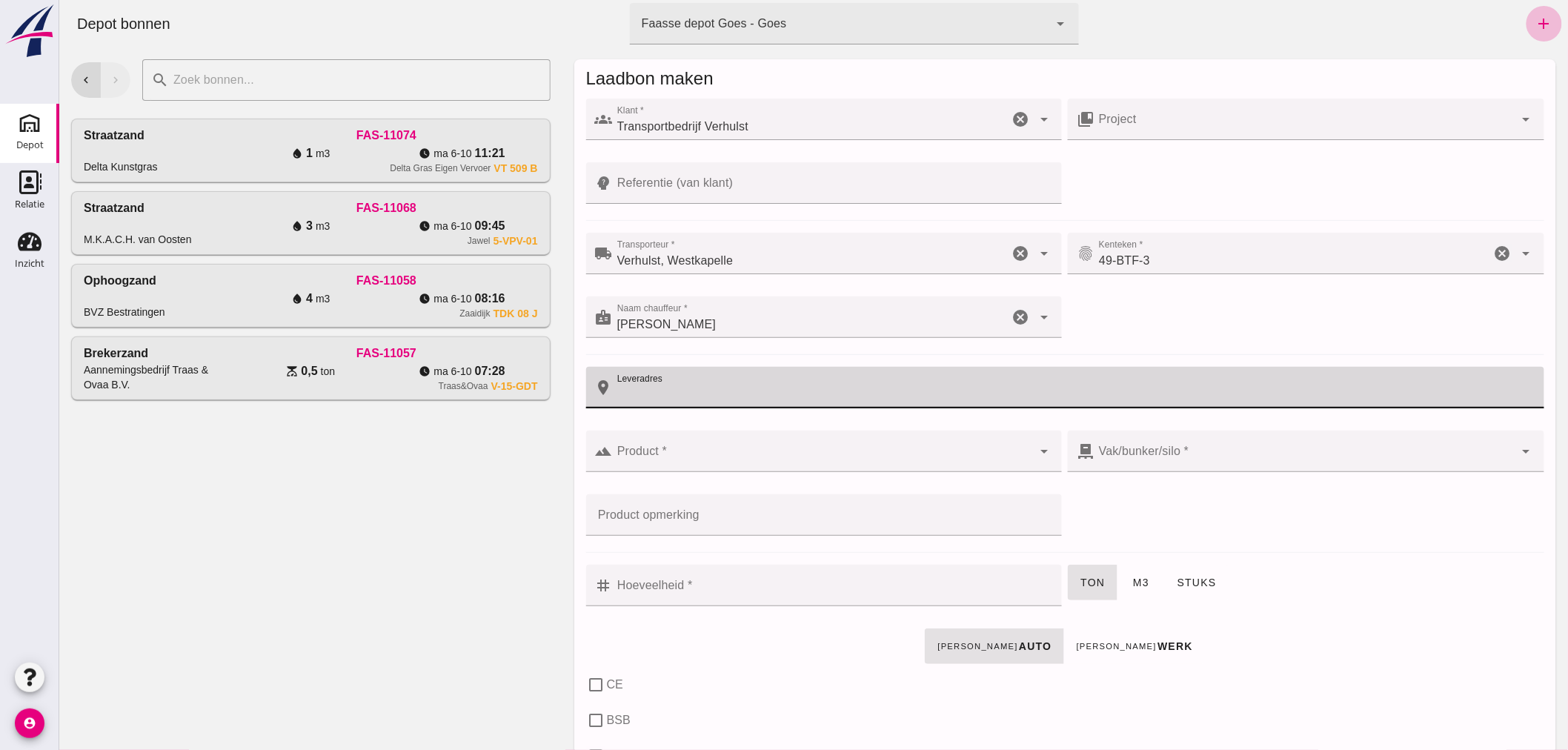
click at [718, 435] on div at bounding box center [822, 451] width 420 height 41
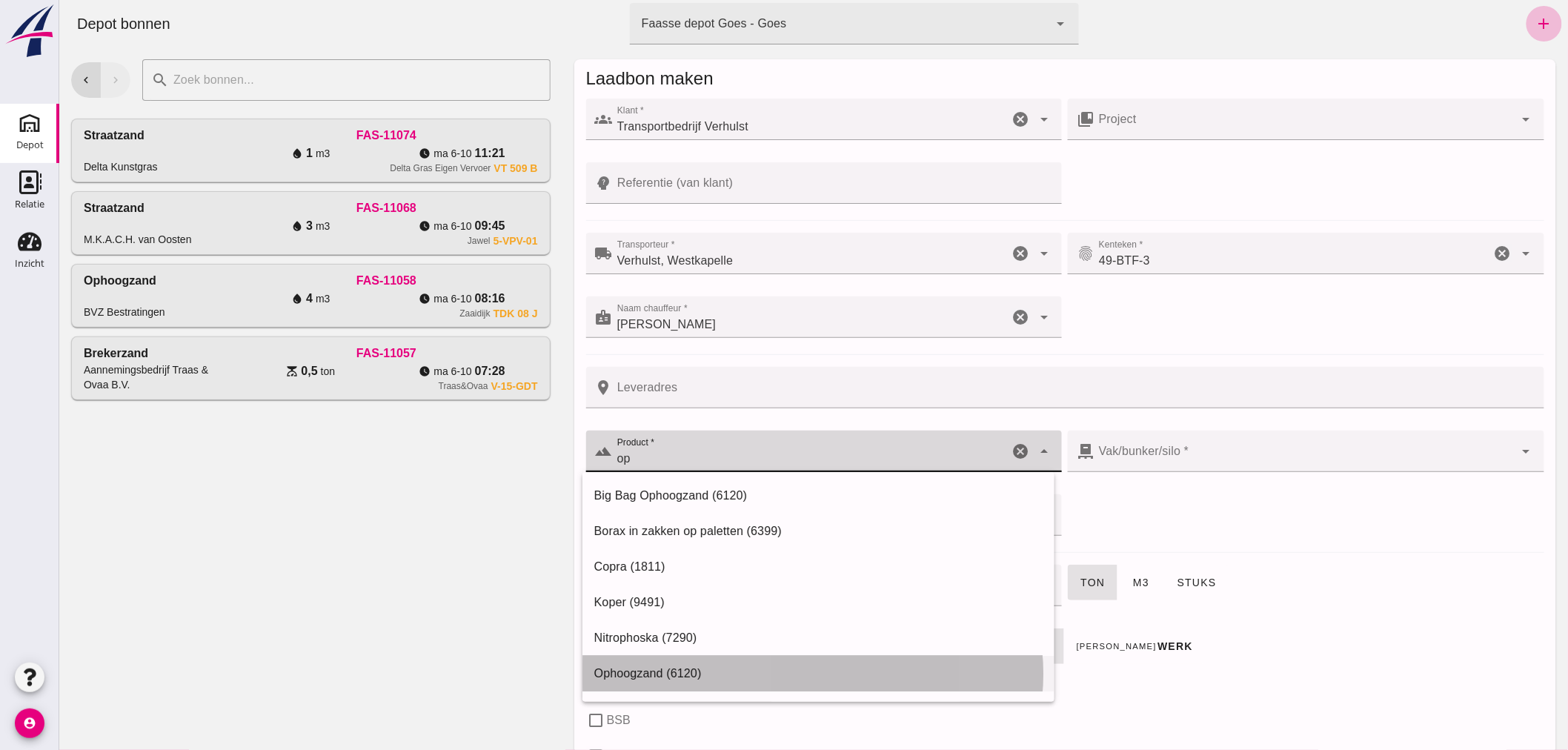
click at [693, 665] on div "Ophoogzand (6120)" at bounding box center [817, 674] width 448 height 18
type input "Ophoogzand (6120)"
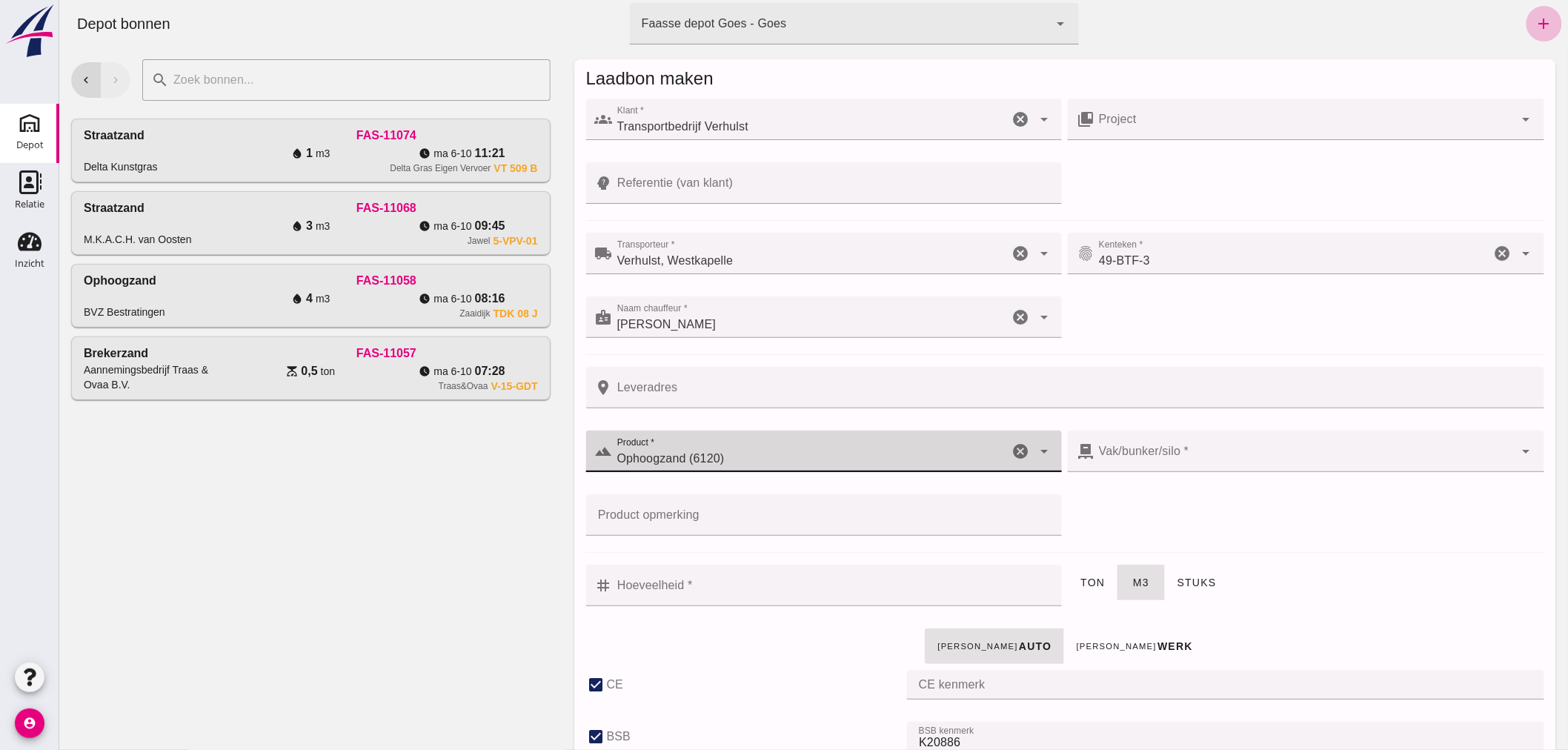
type input "38"
checkbox input "true"
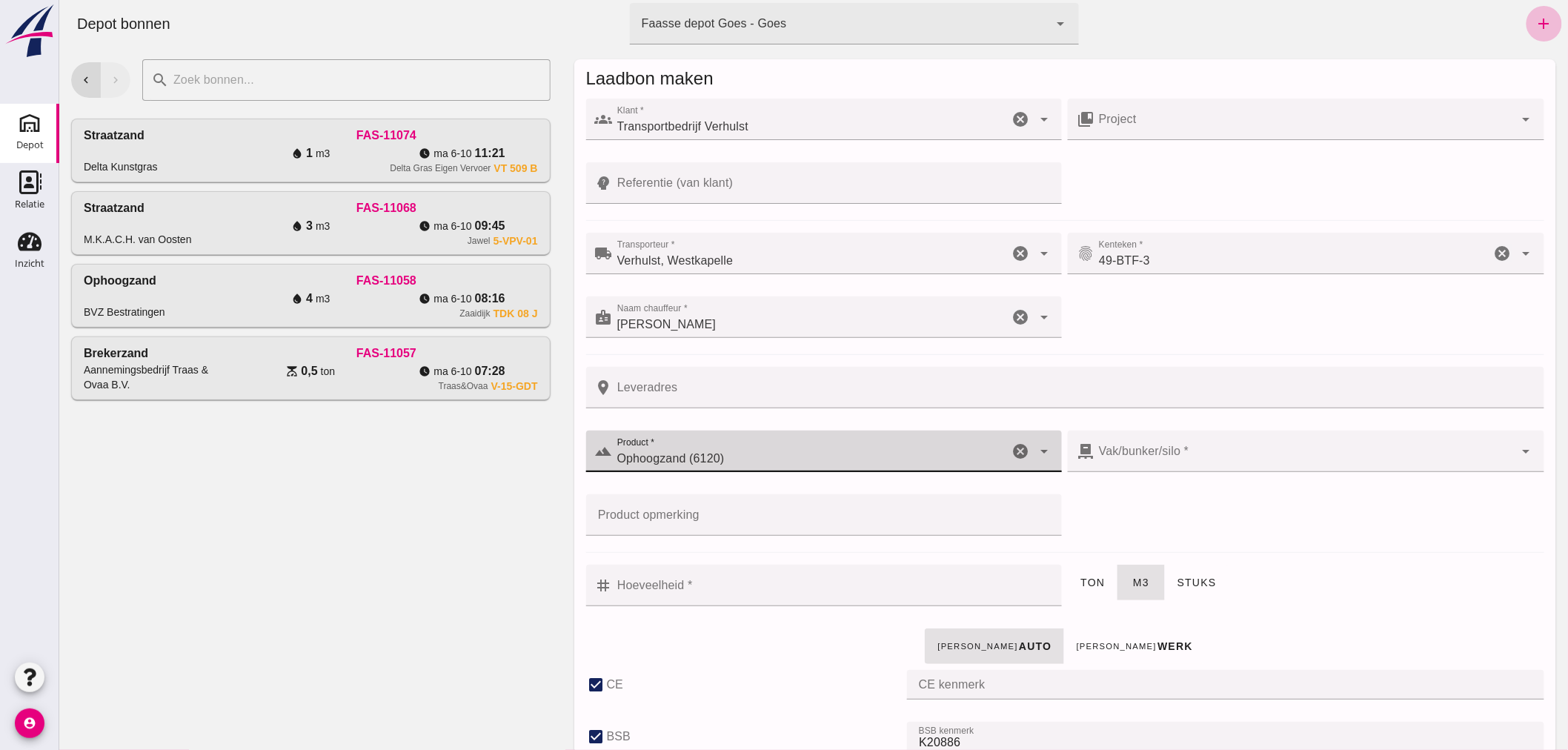
checkbox input "true"
type input "40"
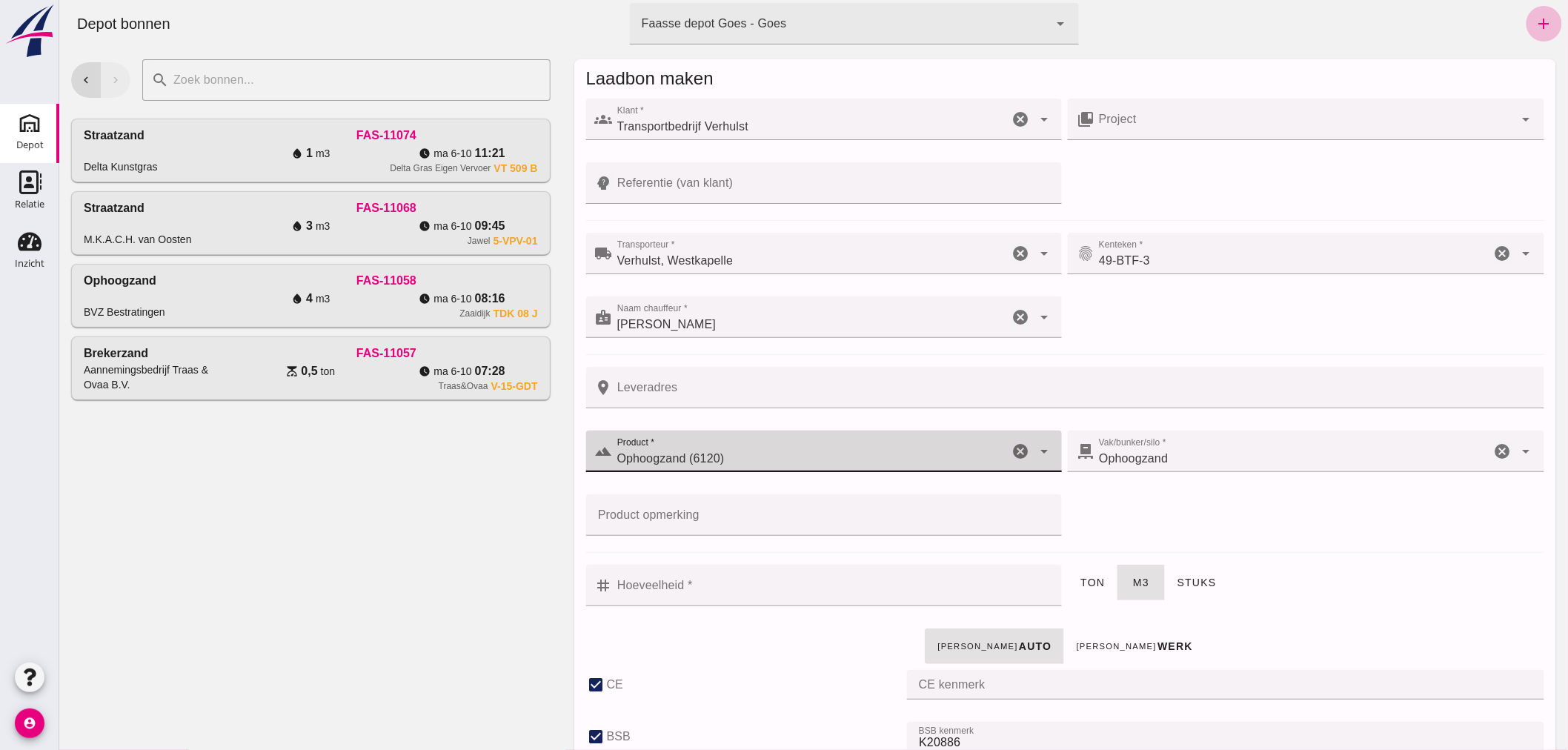
type input "Ophoogzand (6120)"
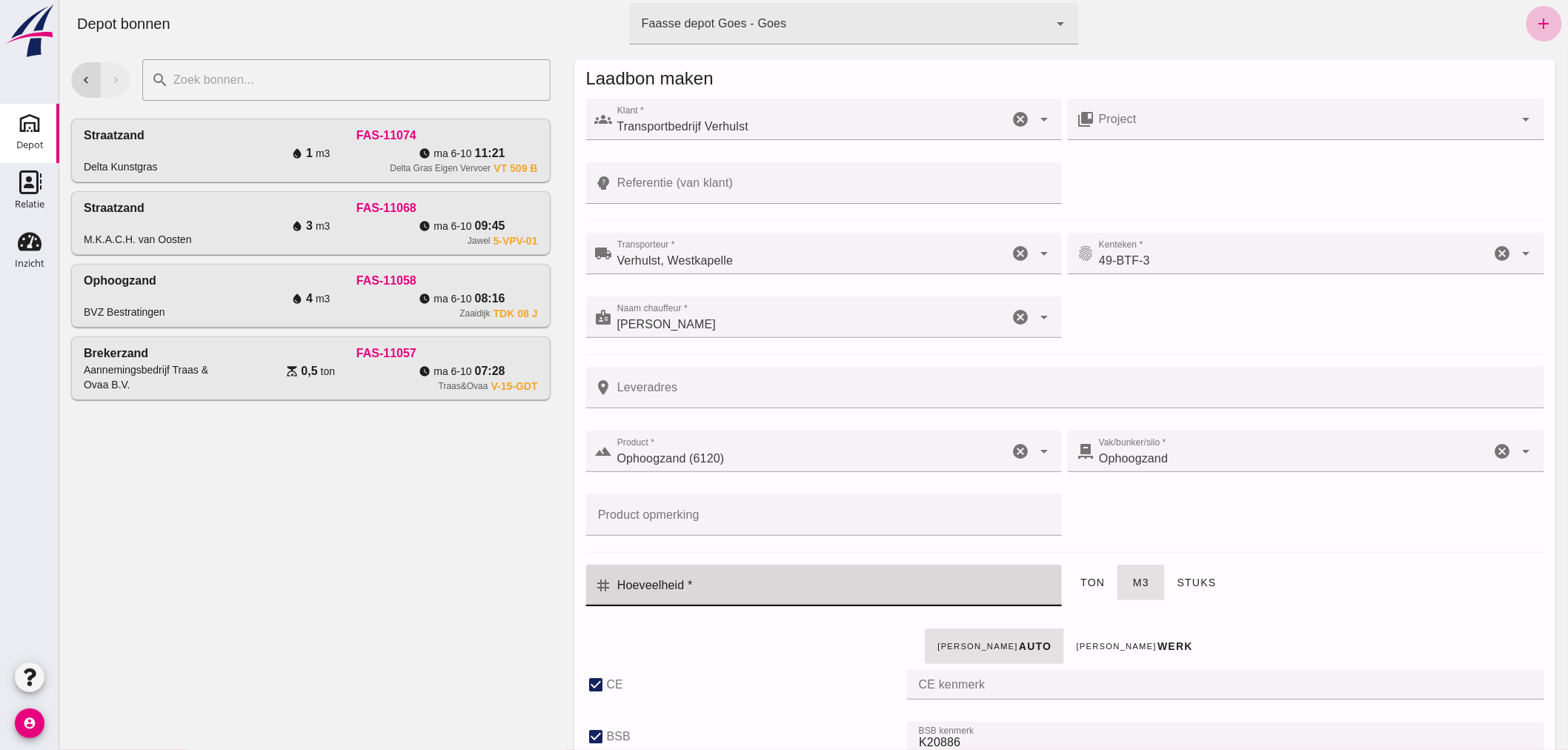
click at [782, 578] on input "Hoeveelheid *" at bounding box center [833, 585] width 441 height 41
click at [1012, 446] on icon "cancel" at bounding box center [1020, 451] width 18 height 18
checkbox input "false"
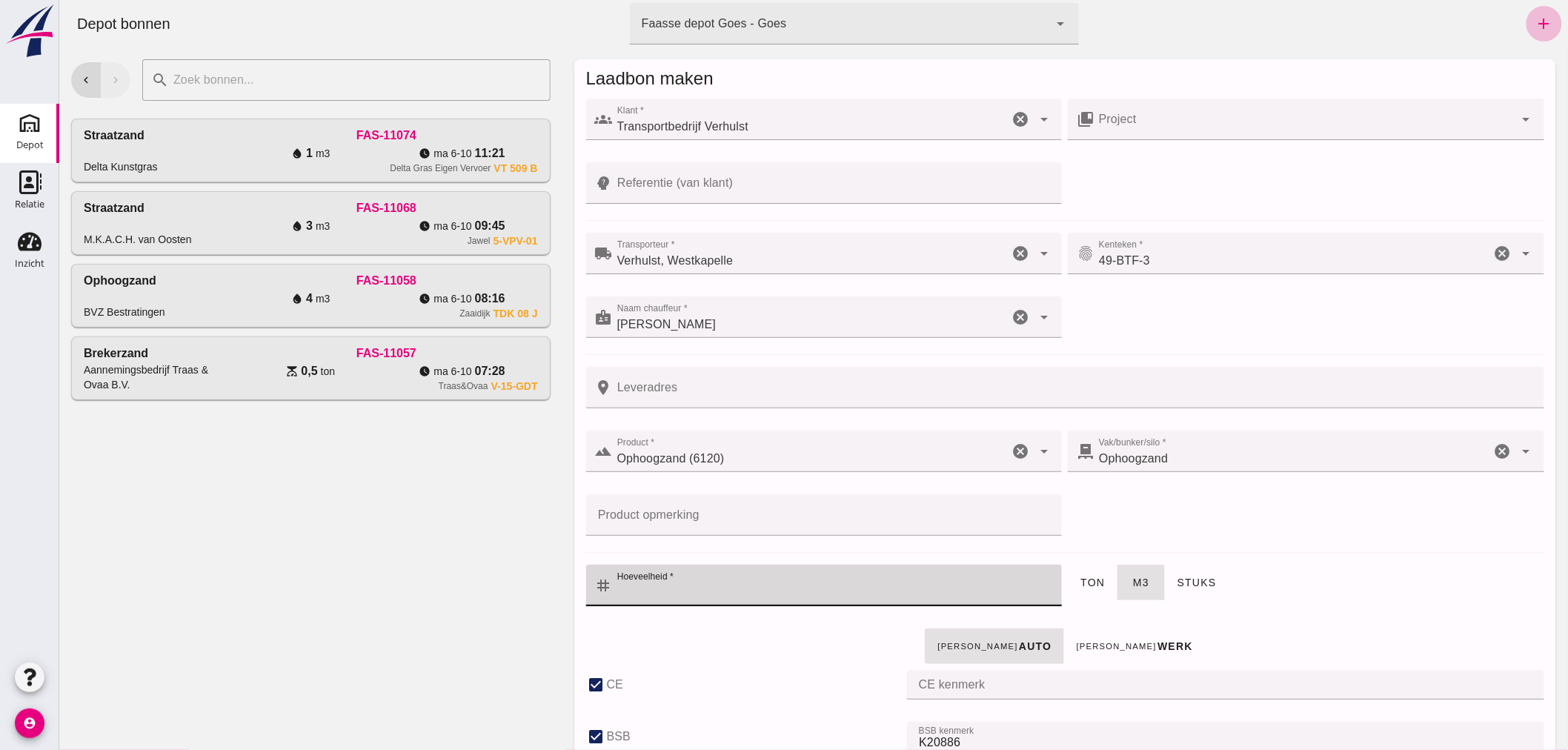
checkbox input "false"
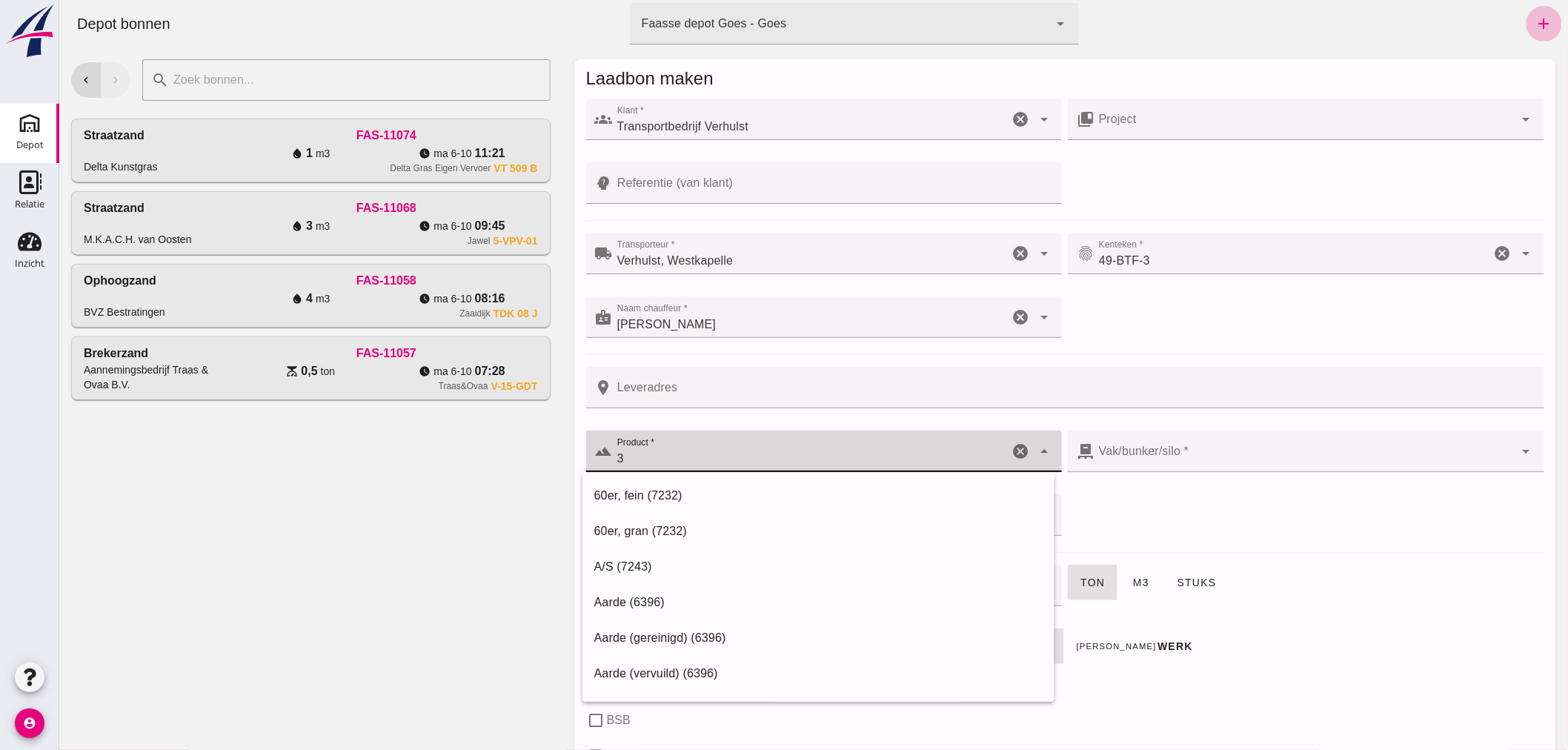
drag, startPoint x: 678, startPoint y: 447, endPoint x: 587, endPoint y: 453, distance: 91.2
click at [587, 453] on div "terrain Product * Product * 3 cancel arrow_drop_down" at bounding box center [824, 451] width 476 height 41
drag, startPoint x: 622, startPoint y: 446, endPoint x: 622, endPoint y: 468, distance: 22.0
click at [595, 461] on div "terrain Product * Product * 3 cancel arrow_drop_down" at bounding box center [824, 451] width 476 height 41
drag, startPoint x: 631, startPoint y: 465, endPoint x: 591, endPoint y: 448, distance: 43.5
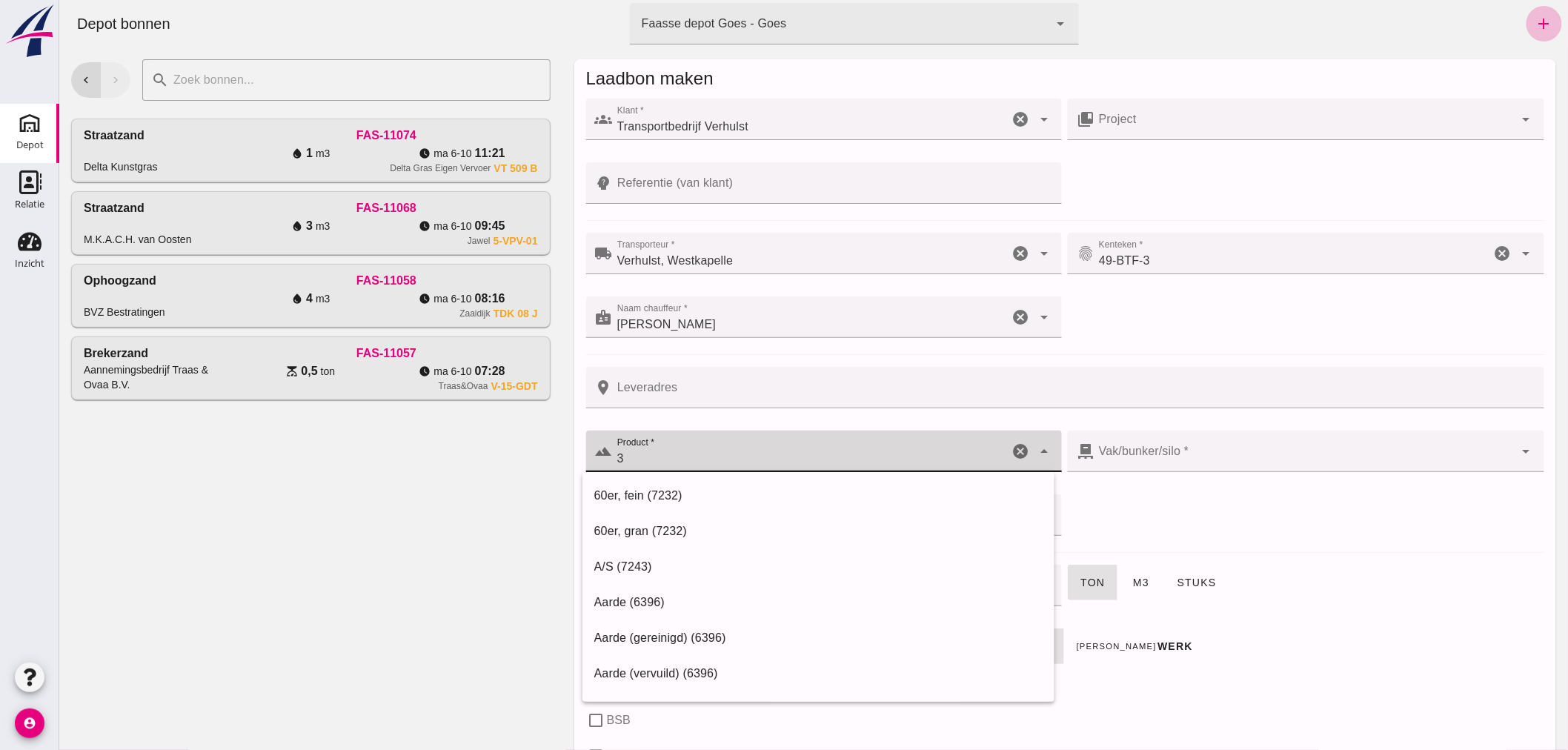
click at [591, 448] on div "terrain Product * Product * 3 cancel arrow_drop_down" at bounding box center [824, 451] width 476 height 41
drag, startPoint x: 664, startPoint y: 669, endPoint x: 673, endPoint y: 663, distance: 10.8
click at [673, 665] on div "Ophoogzand (6120)" at bounding box center [817, 674] width 448 height 18
type input "Ophoogzand (6120)"
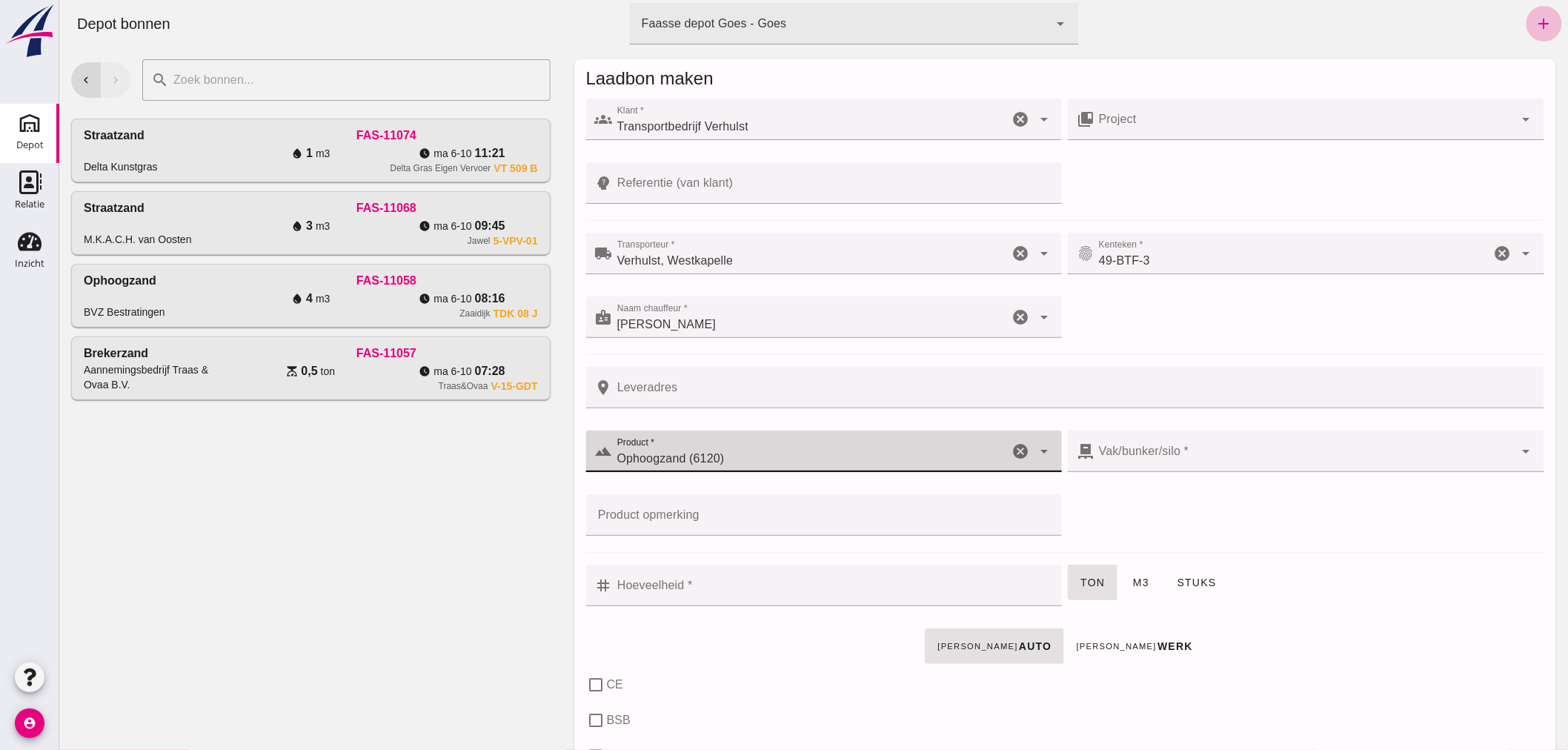
type input "38"
checkbox input "true"
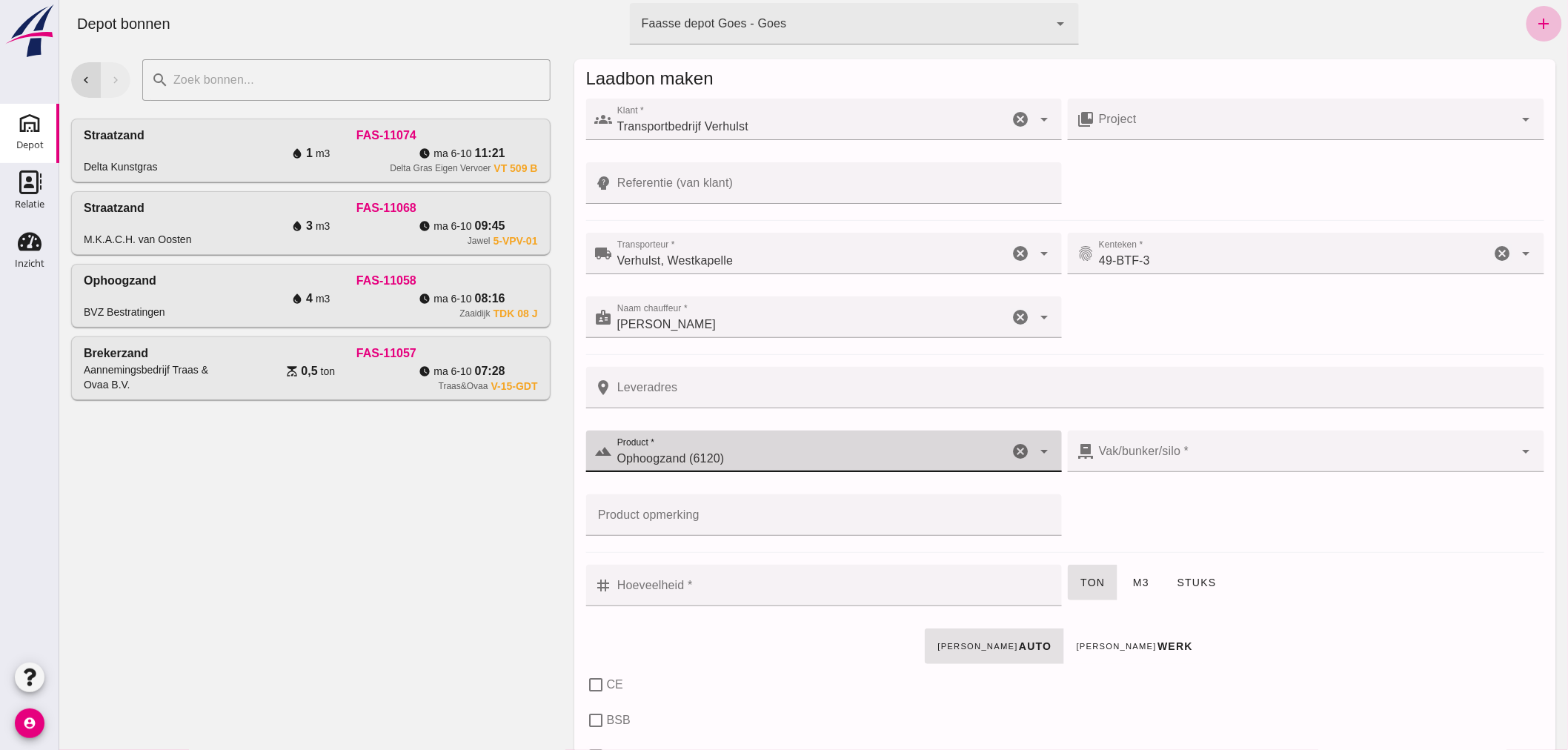
checkbox input "true"
type input "40"
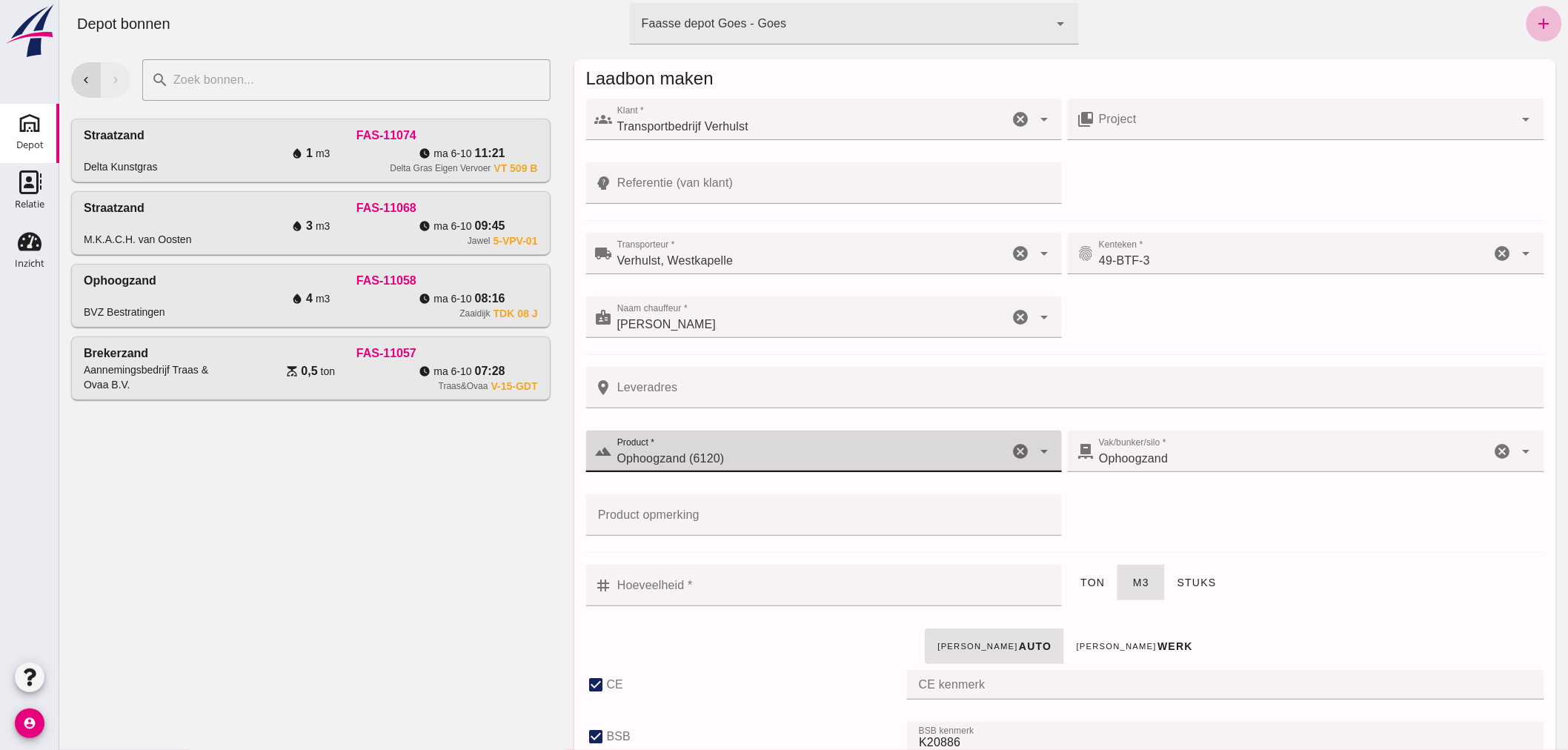
type input "Ophoogzand (6120)"
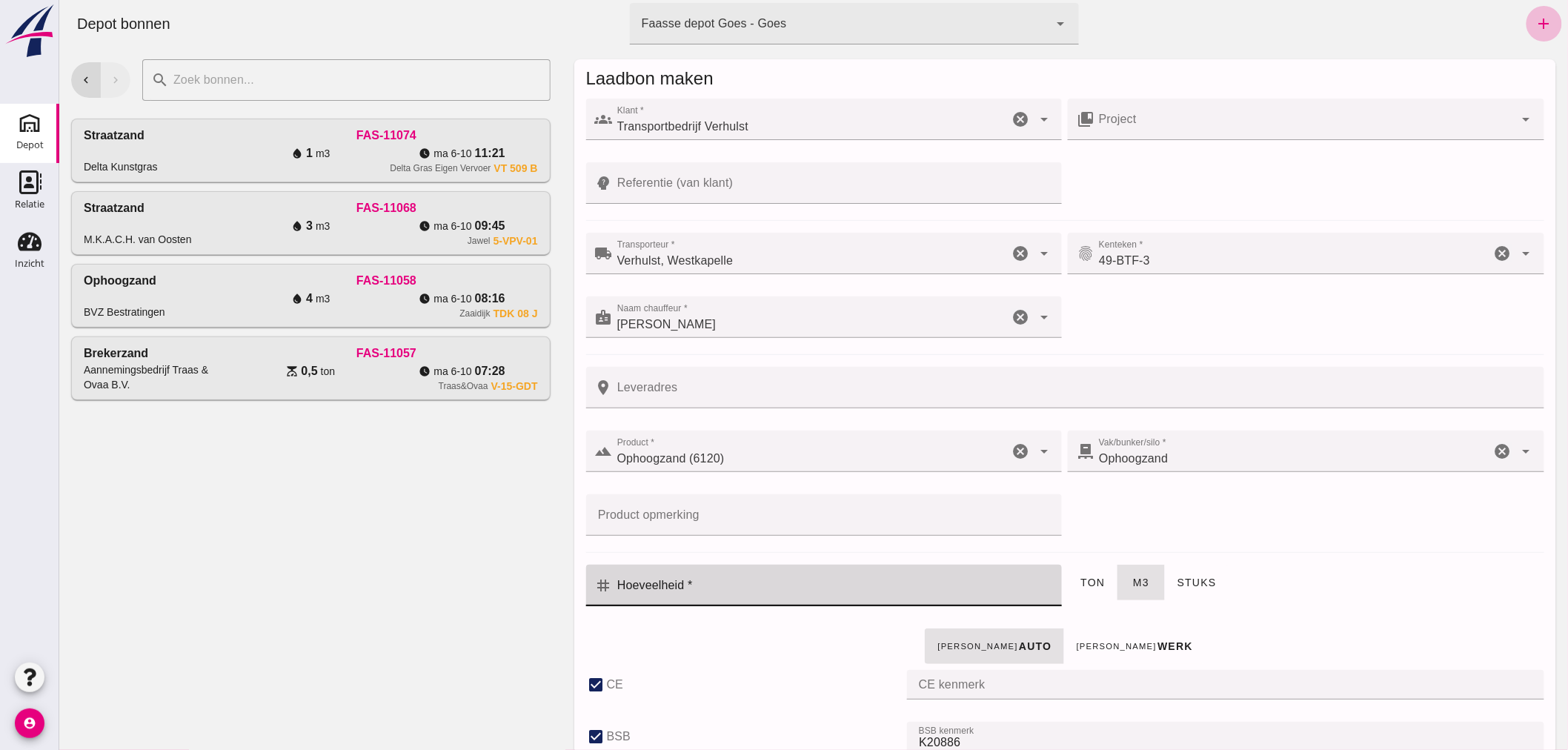
click at [783, 582] on input "Hoeveelheid *" at bounding box center [833, 585] width 441 height 41
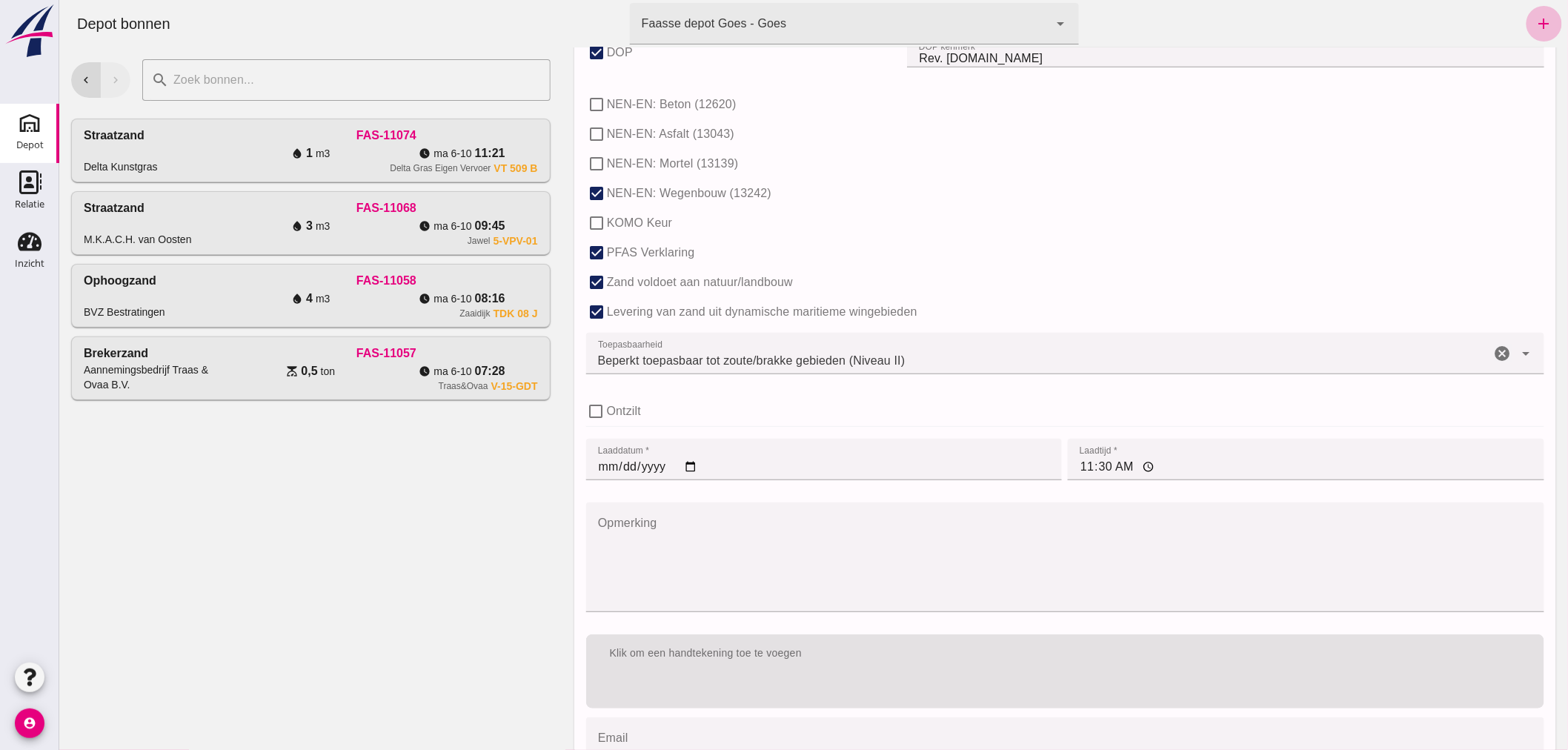
scroll to position [910, 0]
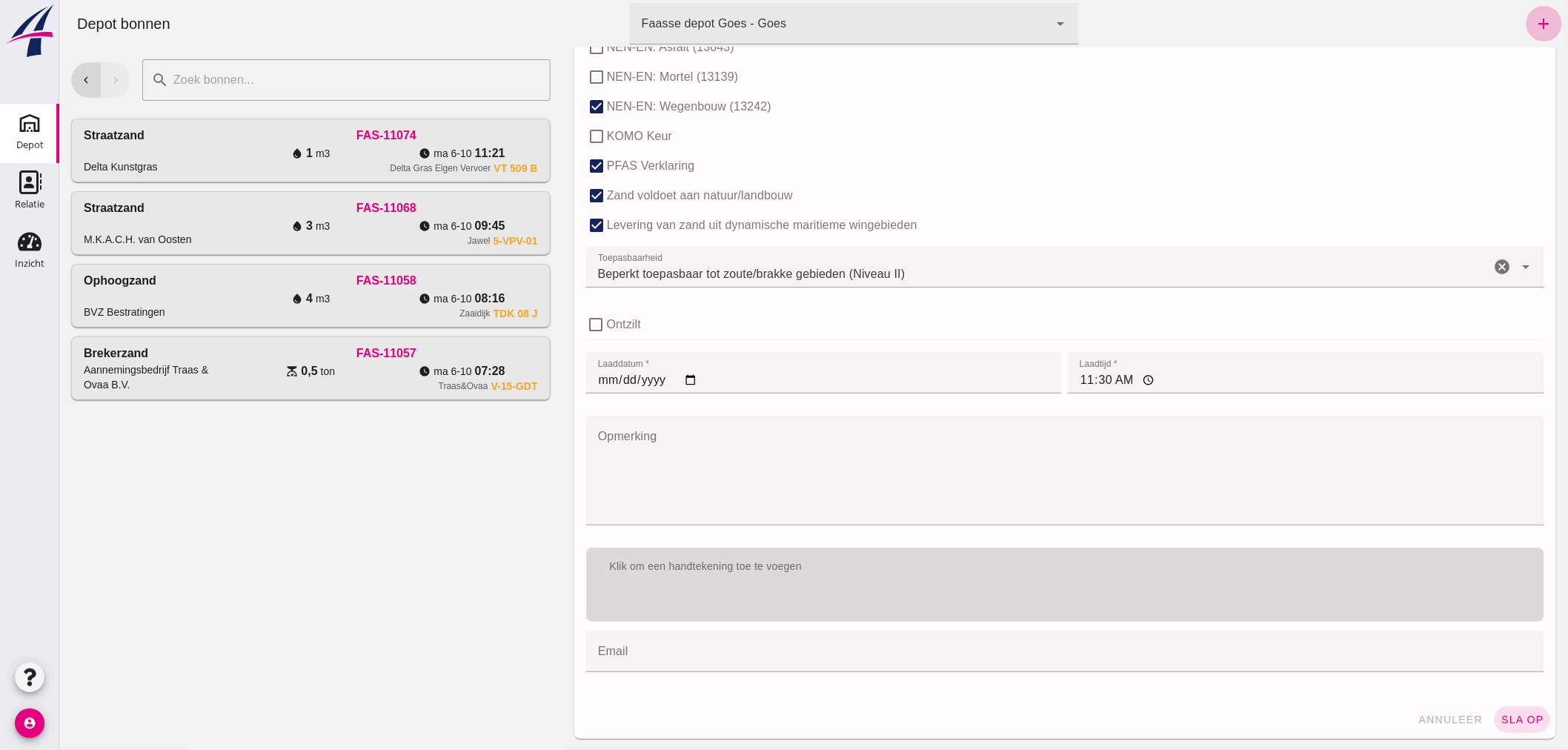
type input "3"
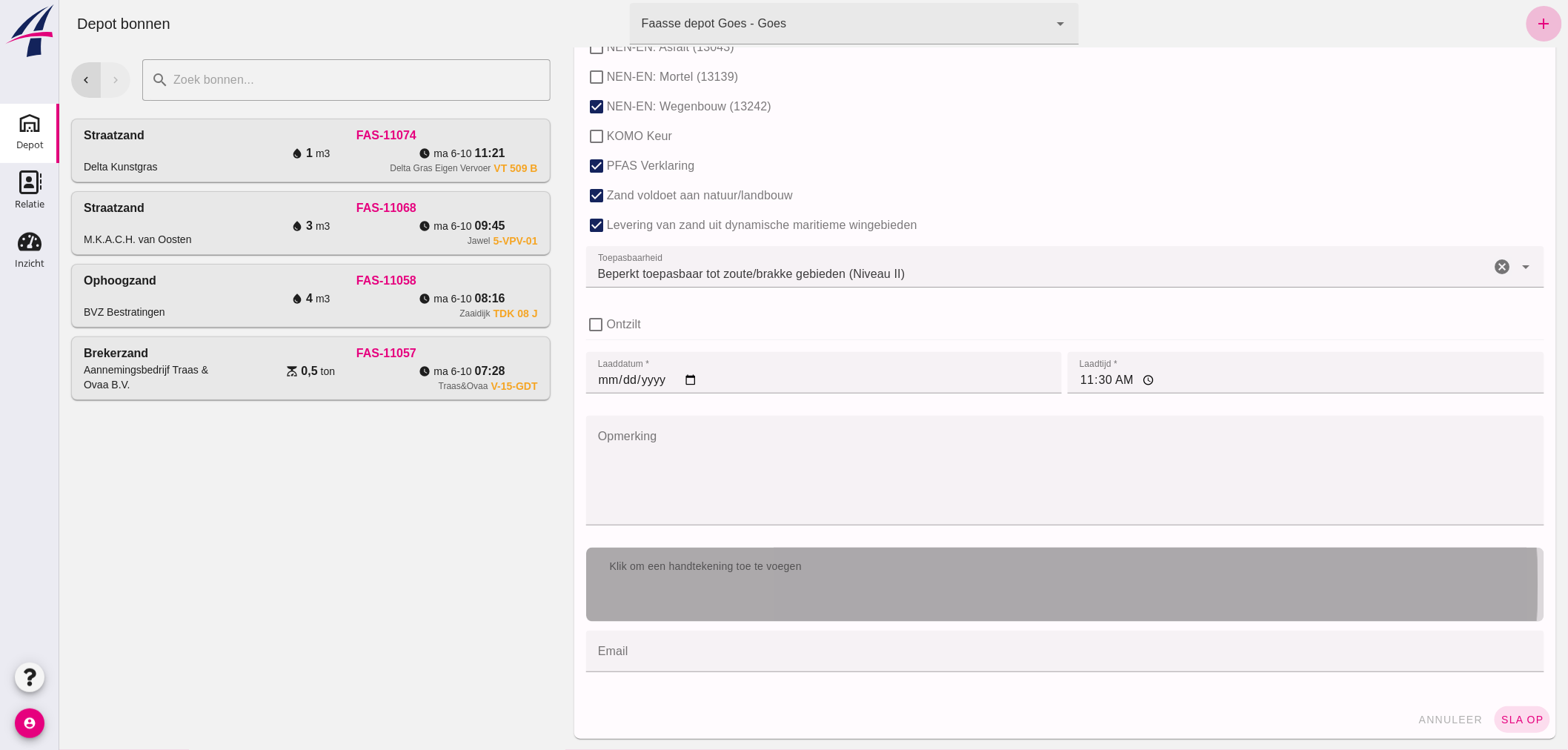
click at [822, 577] on div "Klik om een handtekening toe te voegen" at bounding box center [1065, 567] width 958 height 39
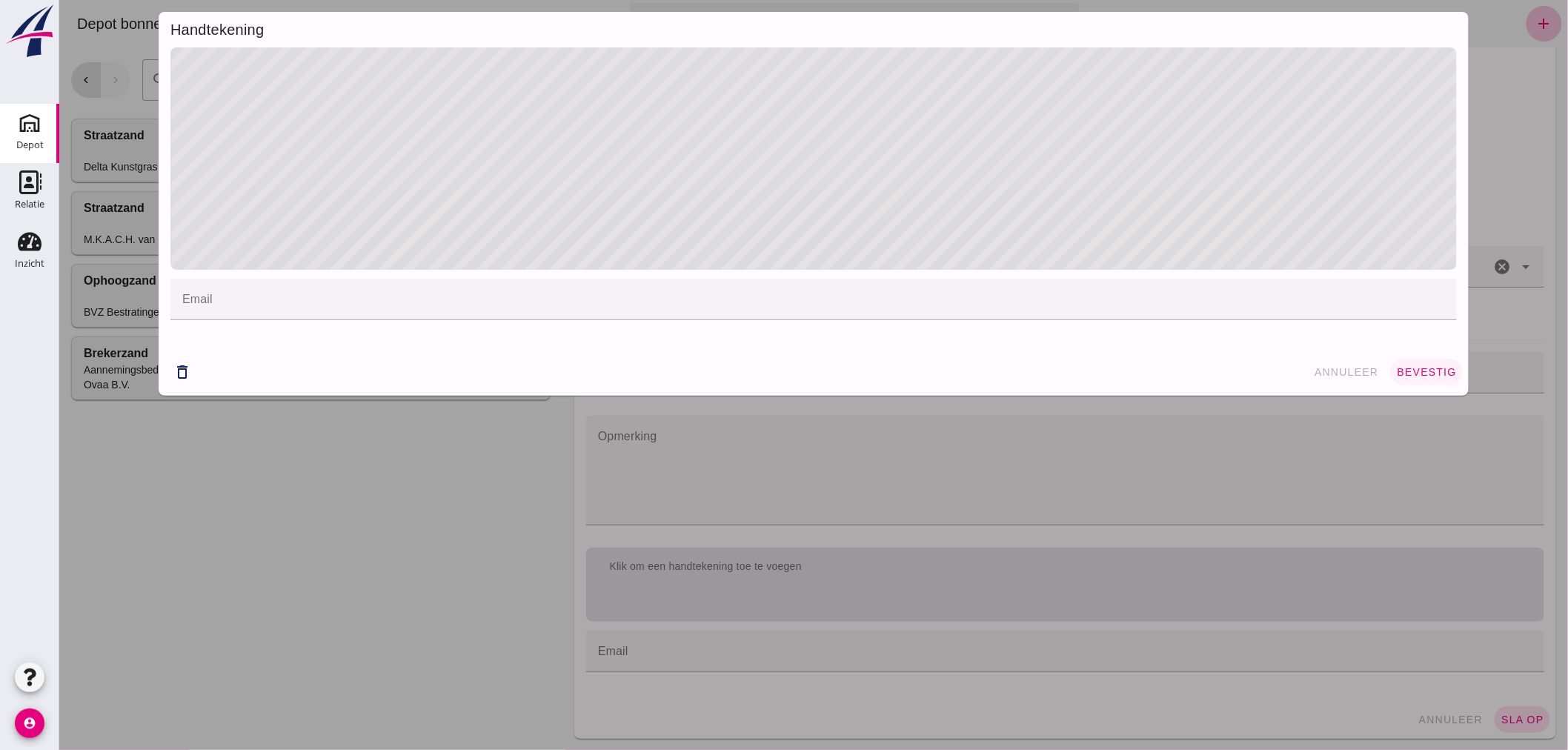
click at [1412, 368] on span "bevestig" at bounding box center [1426, 372] width 60 height 12
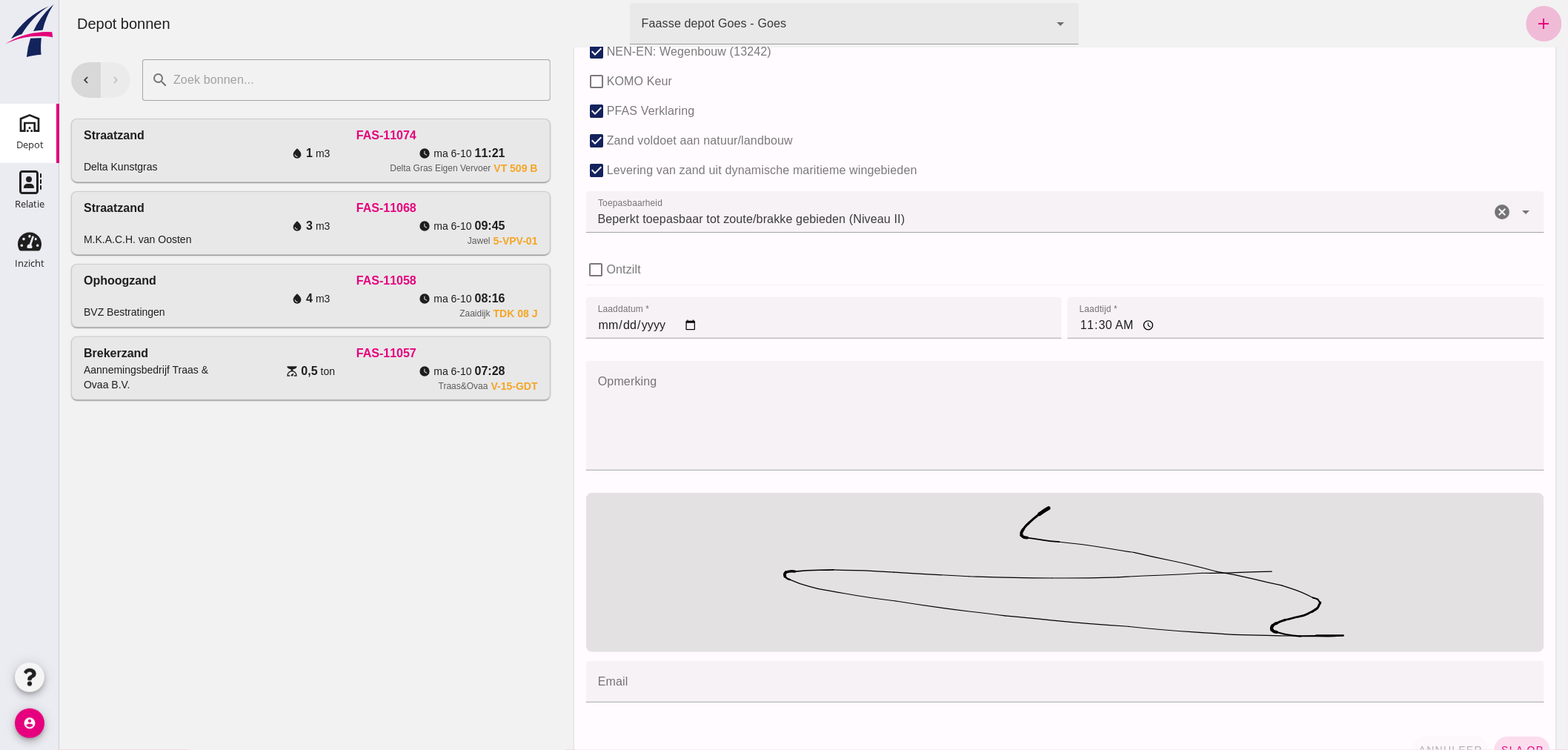
scroll to position [996, 0]
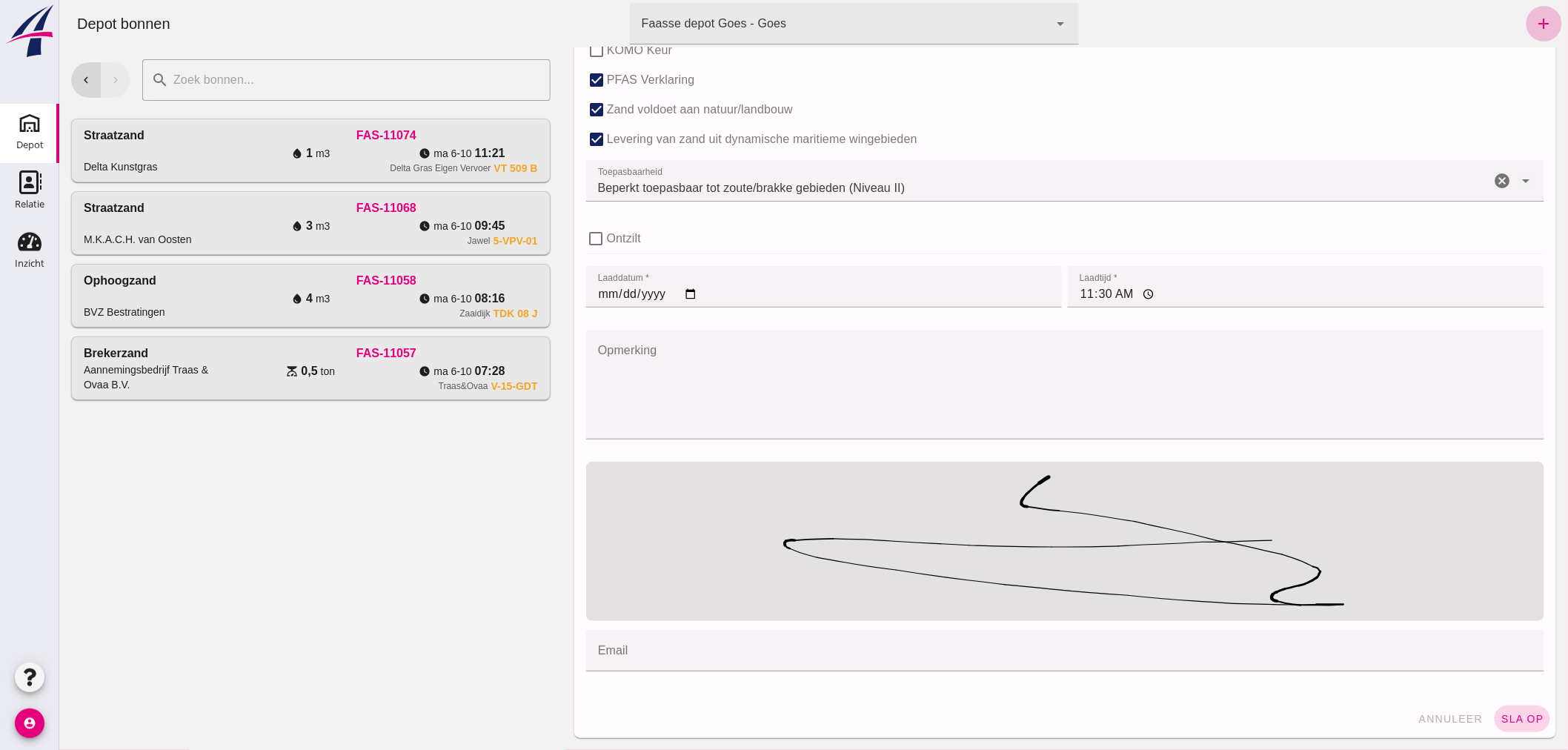
click at [1512, 715] on span "sla op" at bounding box center [1522, 719] width 44 height 12
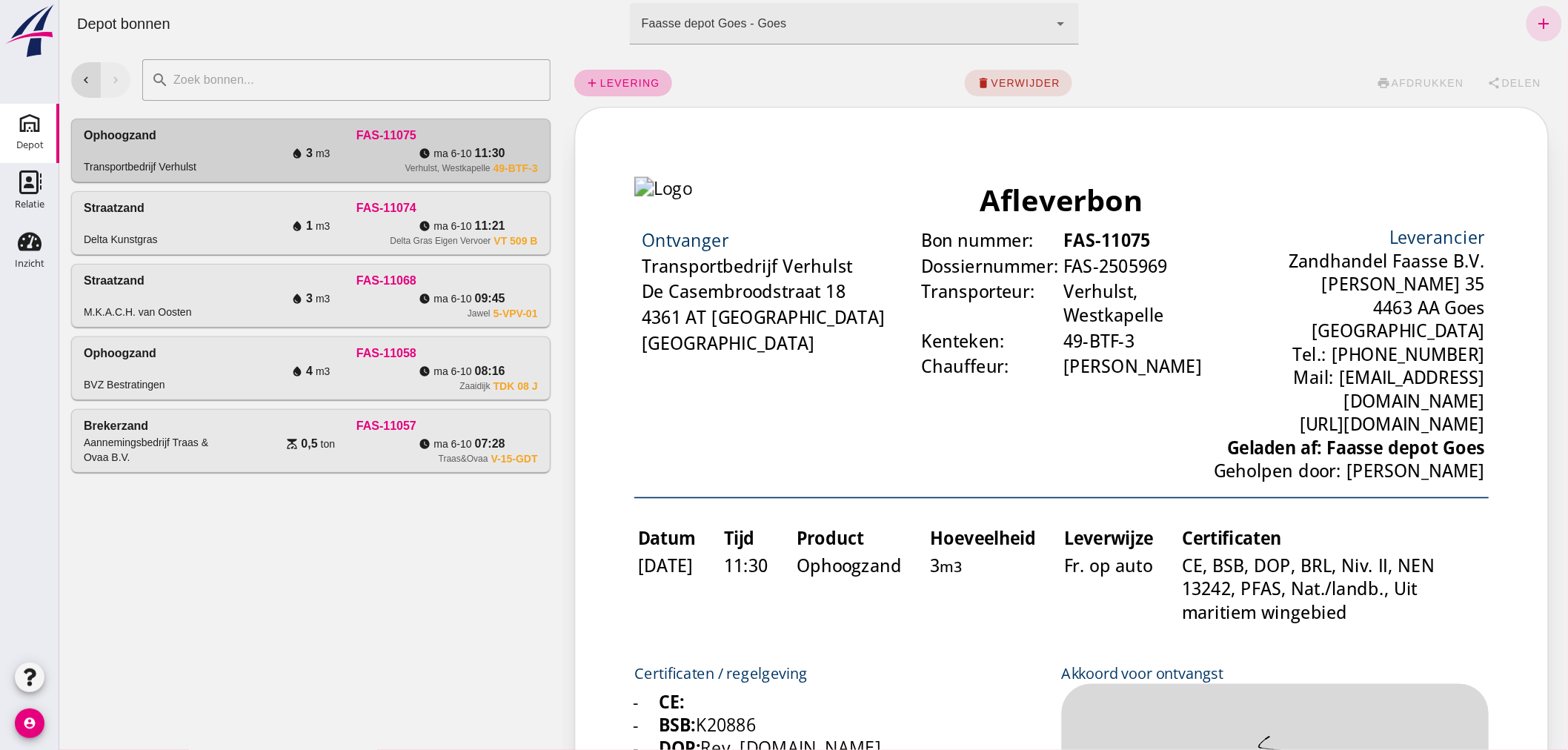
scroll to position [0, 0]
